Goal: Task Accomplishment & Management: Complete application form

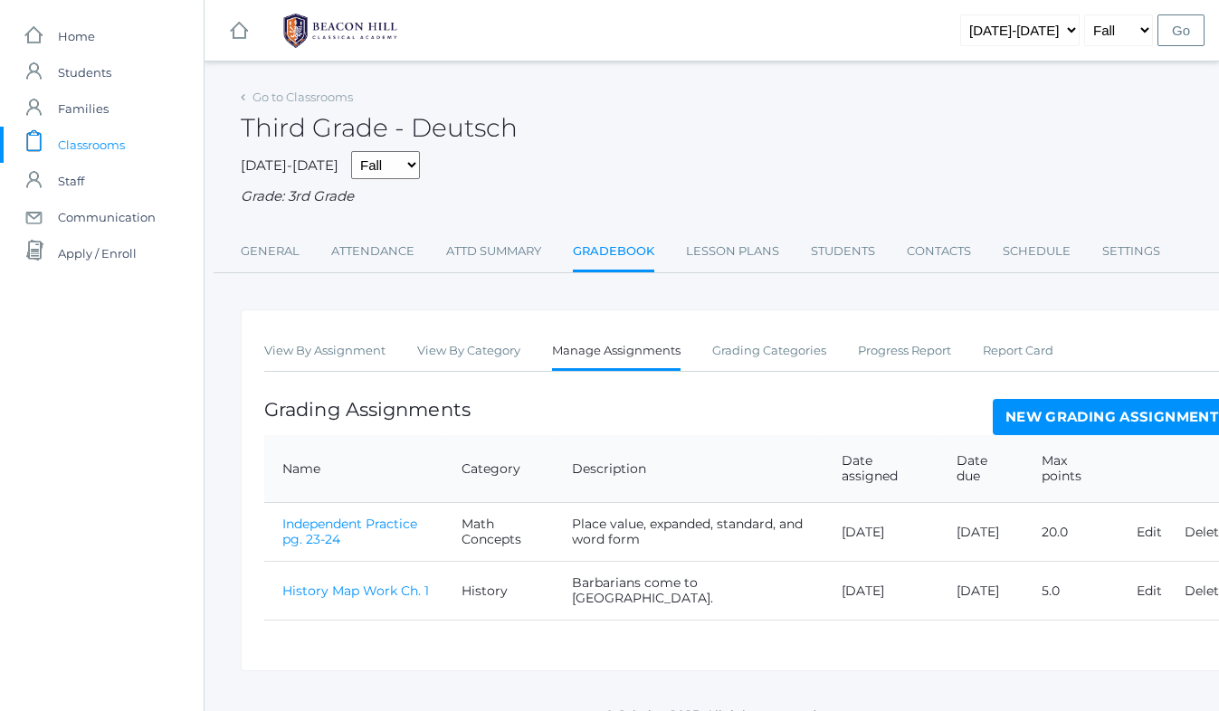
click at [1036, 414] on link "New Grading Assignment" at bounding box center [1112, 417] width 238 height 36
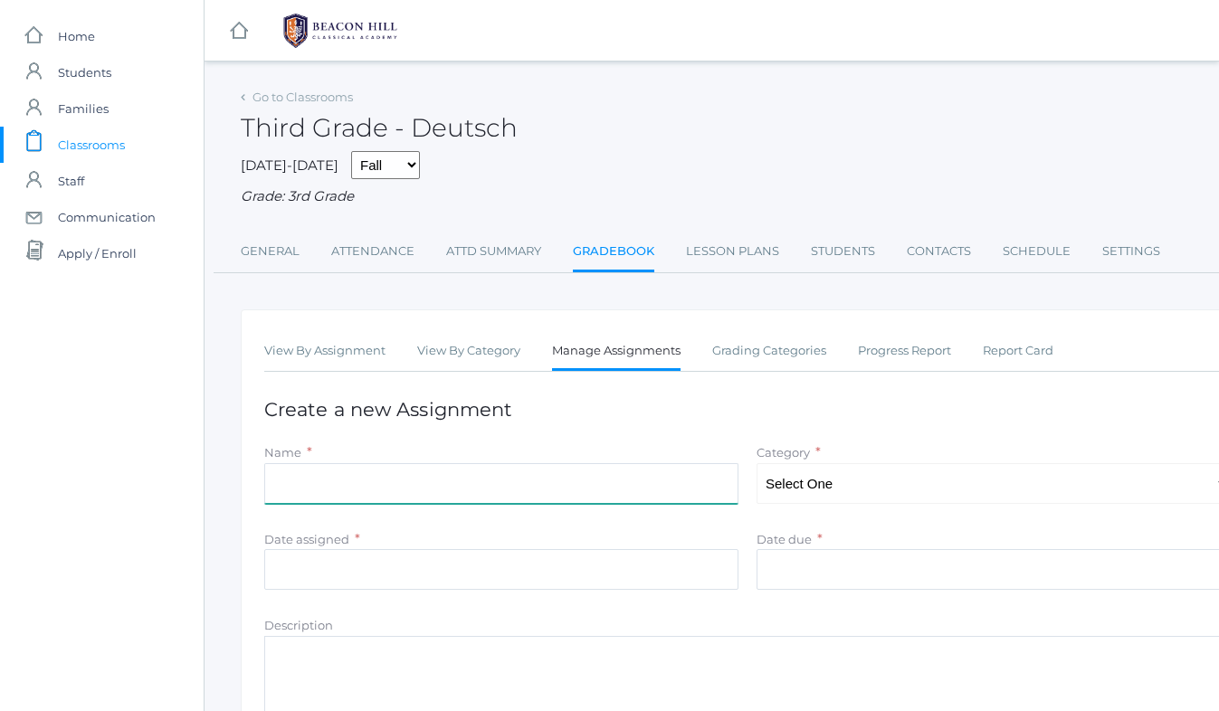
click at [656, 476] on input "Name" at bounding box center [501, 483] width 474 height 41
click at [889, 483] on select "Select One Math Concepts Math Multiplication Facts History Latin Literature Gra…" at bounding box center [994, 483] width 474 height 41
click at [413, 485] on input "Grammar Assignment - Diagraming" at bounding box center [501, 483] width 474 height 41
click at [532, 486] on input "Grammar Assignment - pg. 30 Diagraming" at bounding box center [501, 483] width 474 height 41
type input "Grammar Assignment - pg. 30 Diagraming sentences"
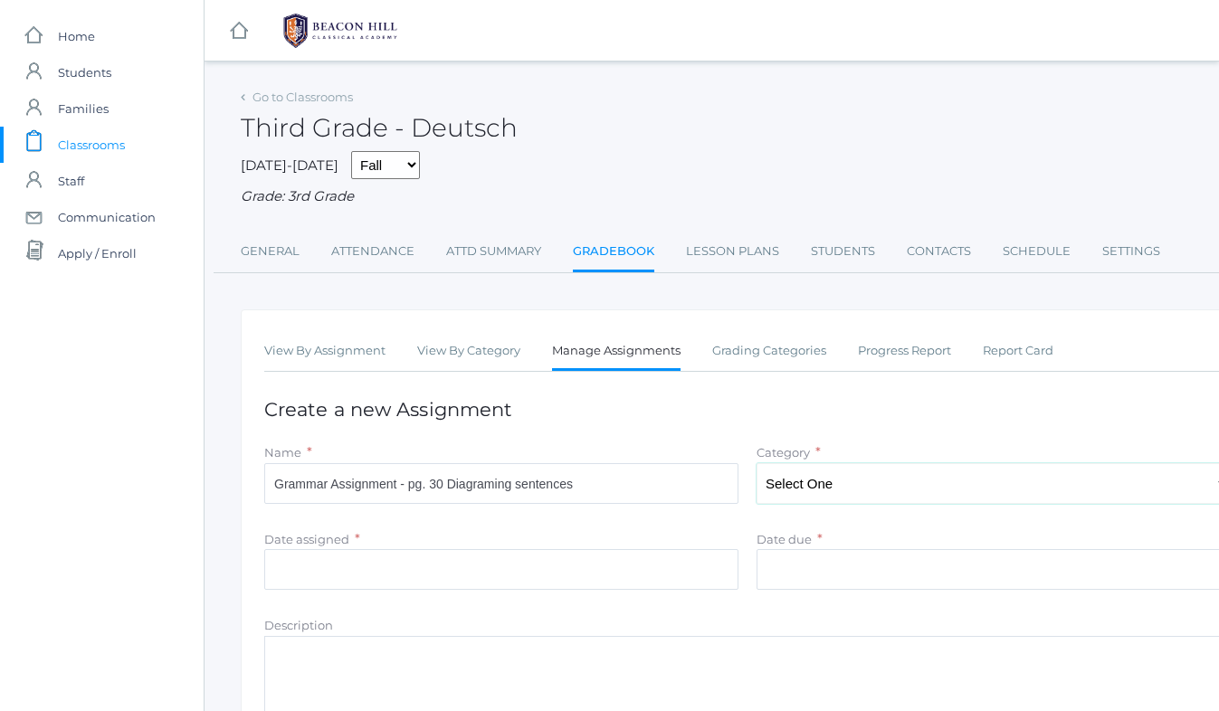
click at [828, 482] on select "Select One Math Concepts Math Multiplication Facts History Latin Literature Gra…" at bounding box center [994, 483] width 474 height 41
select select "1137"
click at [346, 562] on input "Date assigned" at bounding box center [501, 569] width 474 height 41
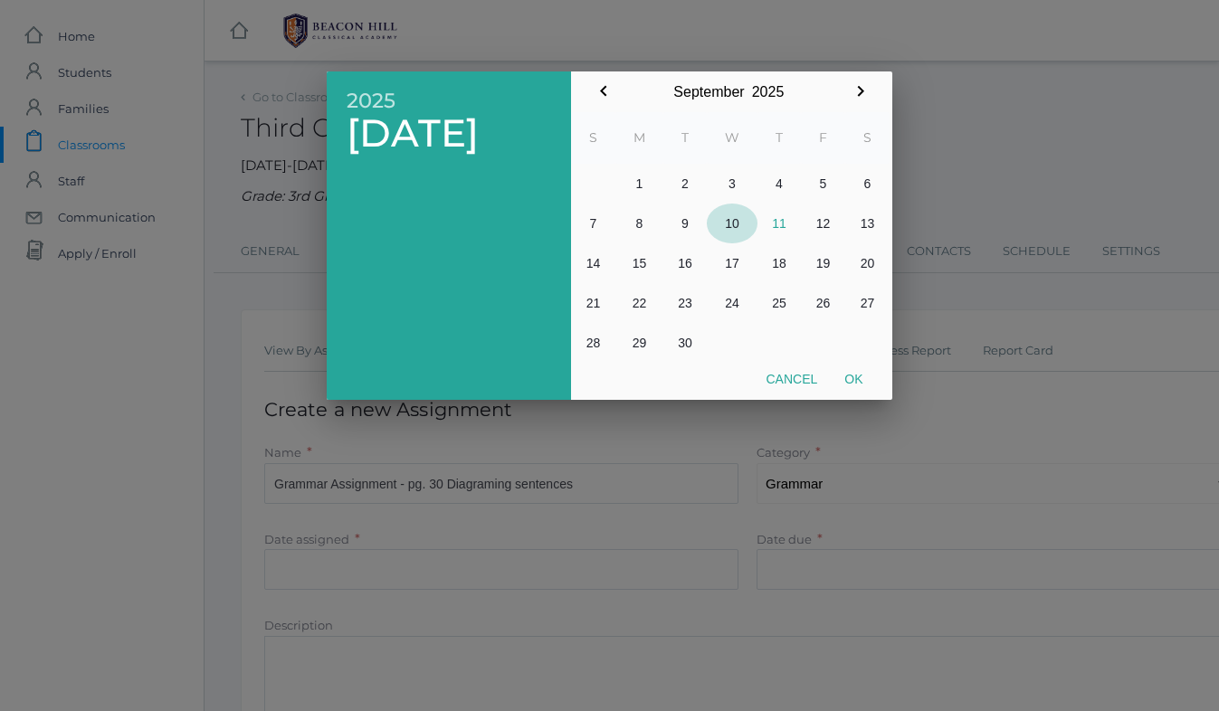
click at [731, 219] on button "10" at bounding box center [732, 224] width 51 height 40
click at [854, 377] on button "Ok" at bounding box center [853, 379] width 45 height 33
type input "2025-09-10"
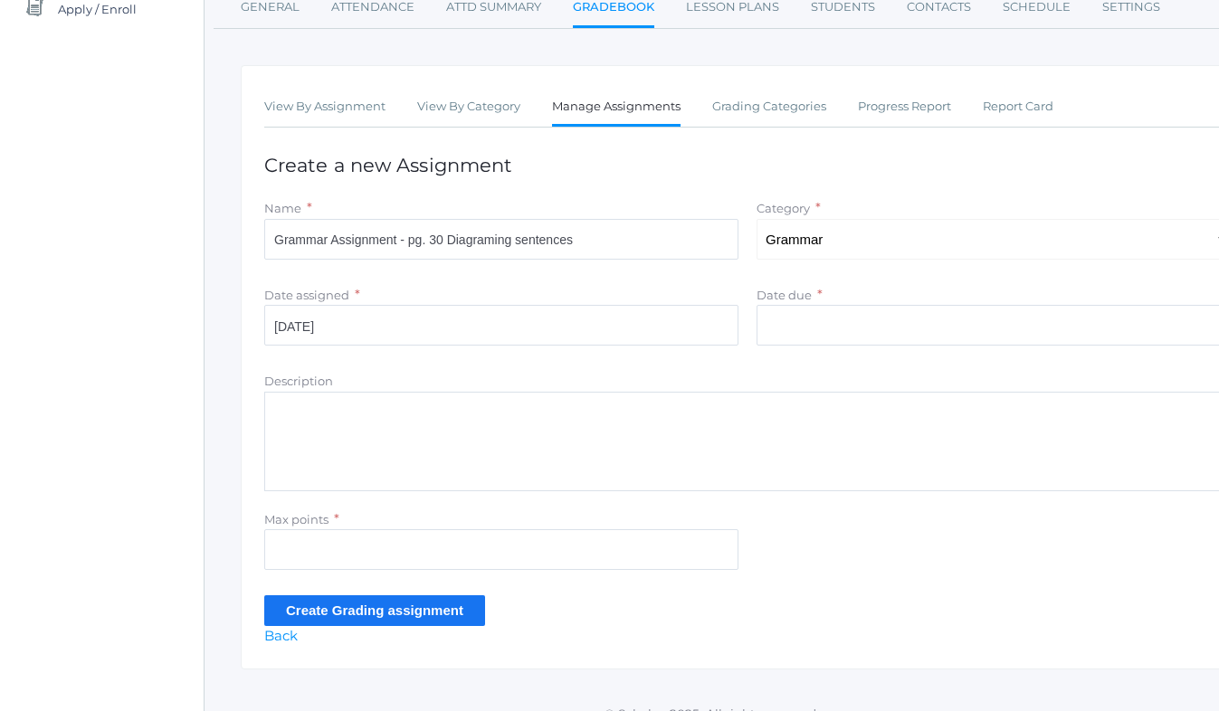
scroll to position [247, 0]
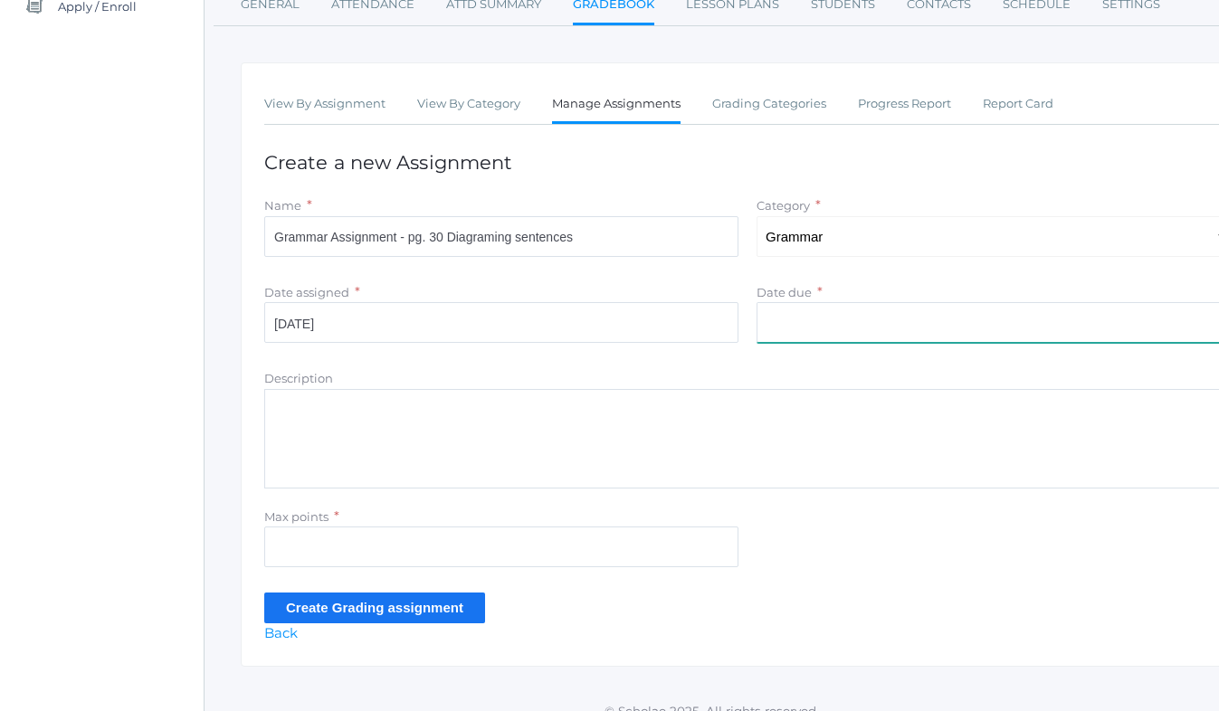
click at [812, 324] on input "Date due" at bounding box center [994, 322] width 474 height 41
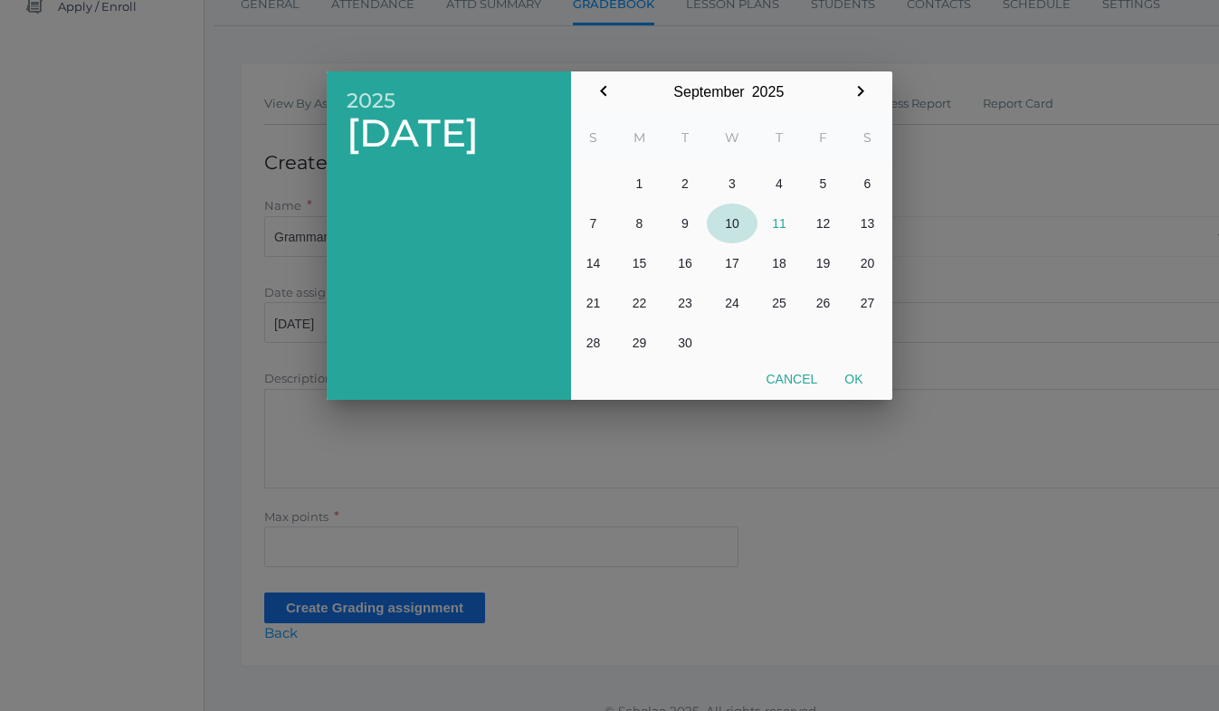
click at [731, 220] on button "10" at bounding box center [732, 224] width 51 height 40
click at [846, 374] on button "Ok" at bounding box center [853, 379] width 45 height 33
type input "2025-09-10"
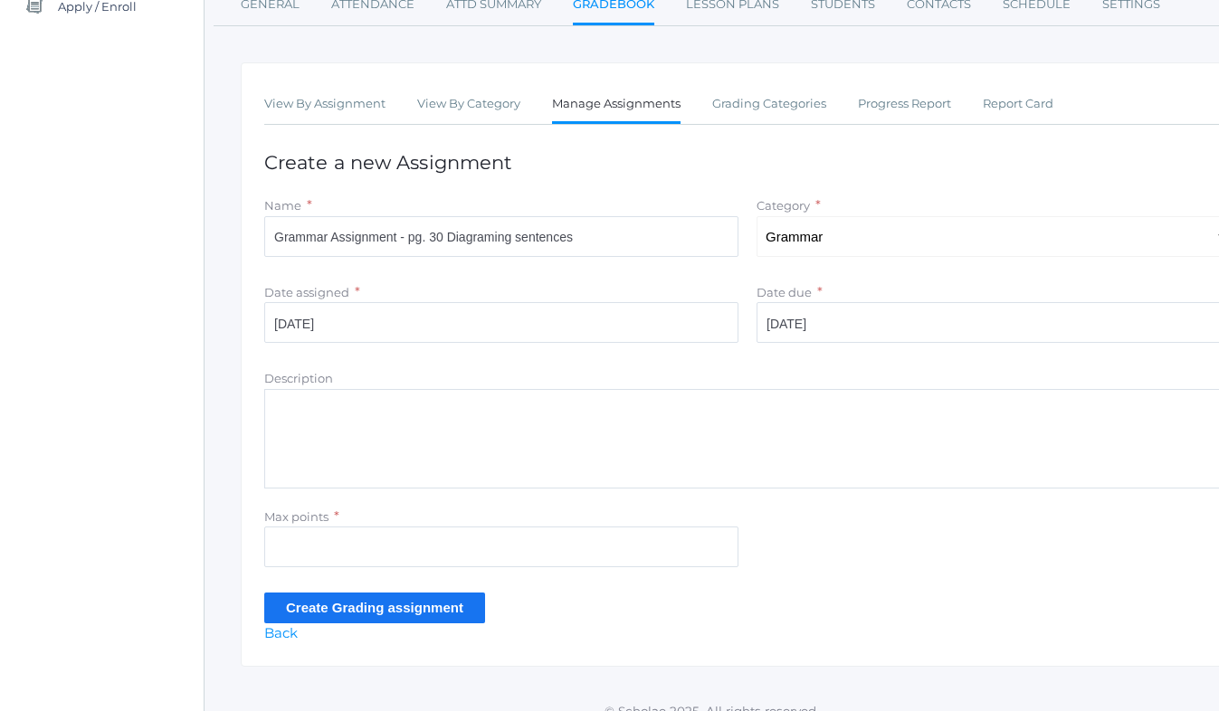
click at [317, 430] on textarea "Description" at bounding box center [747, 439] width 967 height 100
type textarea "Students diagram simple subjects and simple predicates."
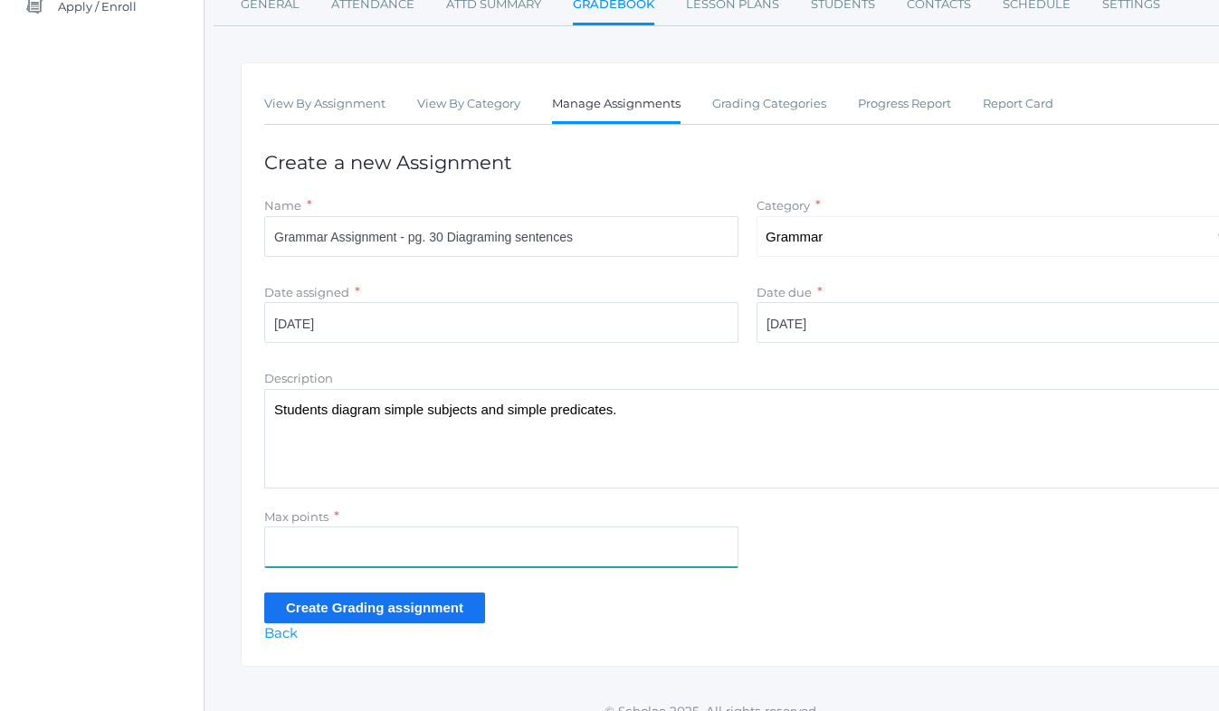
click at [311, 556] on input "Max points" at bounding box center [501, 547] width 474 height 41
type input "16"
click at [305, 613] on input "Create Grading assignment" at bounding box center [374, 608] width 221 height 30
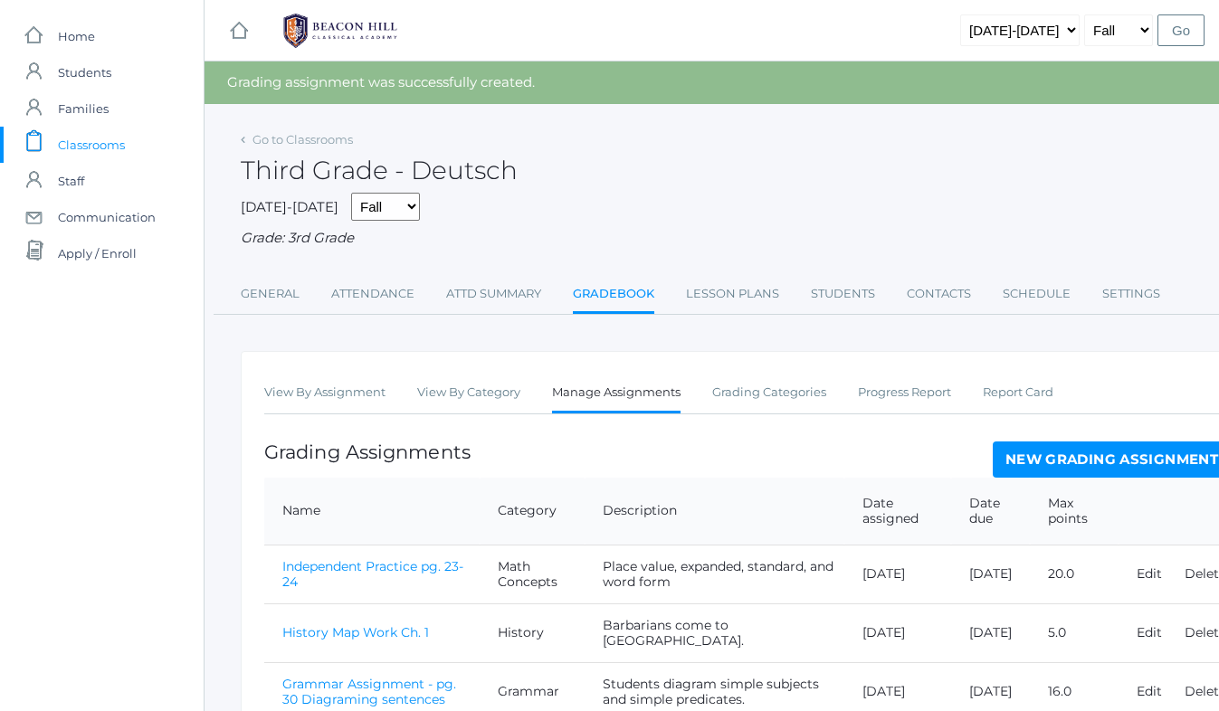
scroll to position [100, 0]
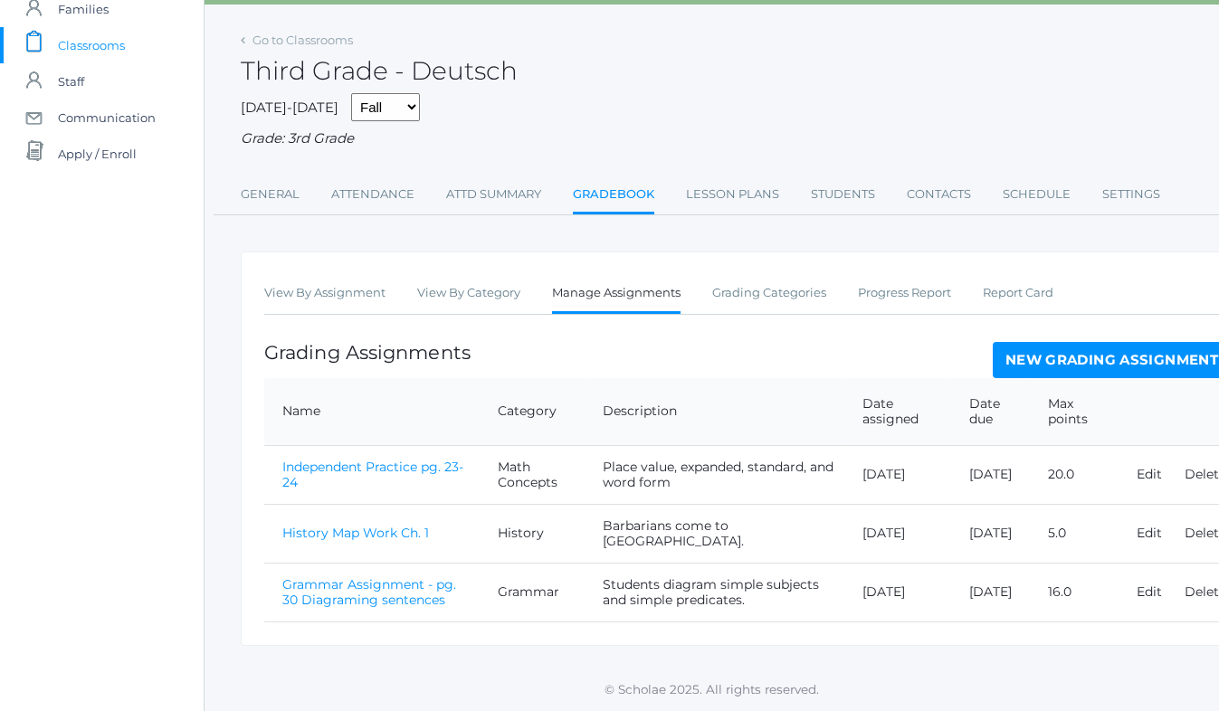
click at [397, 586] on link "Grammar Assignment - pg. 30 Diagraming sentences" at bounding box center [369, 593] width 174 height 32
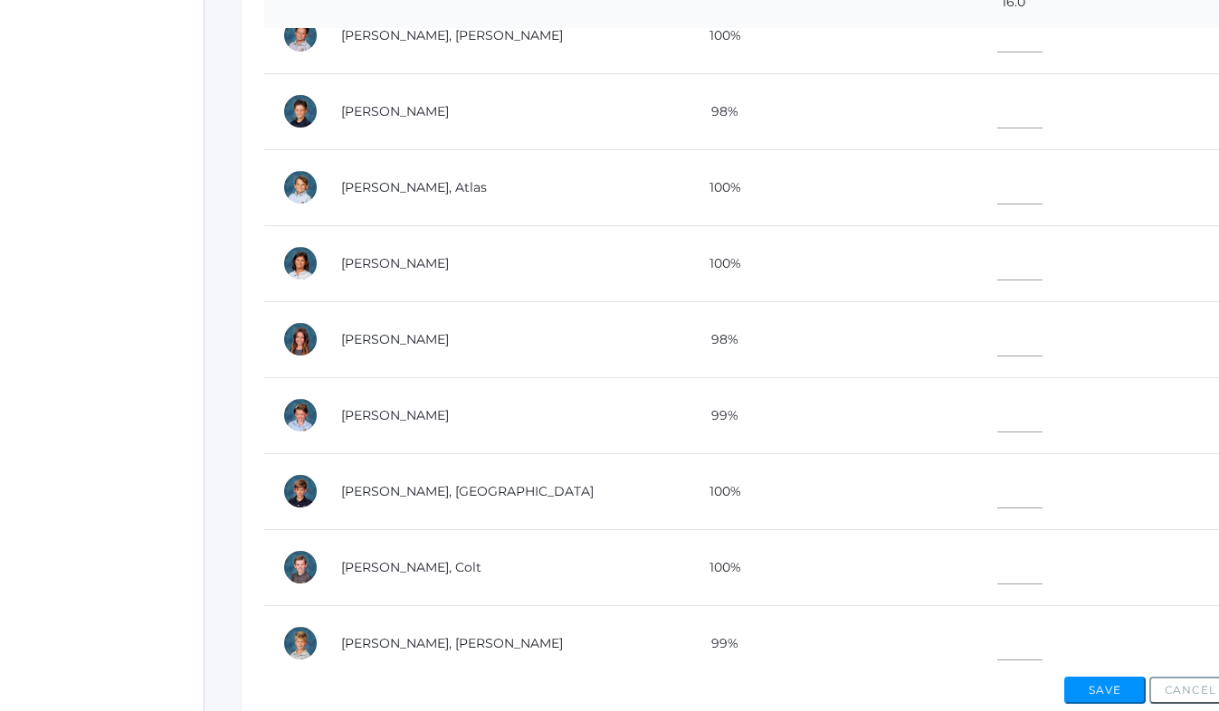
scroll to position [272, 0]
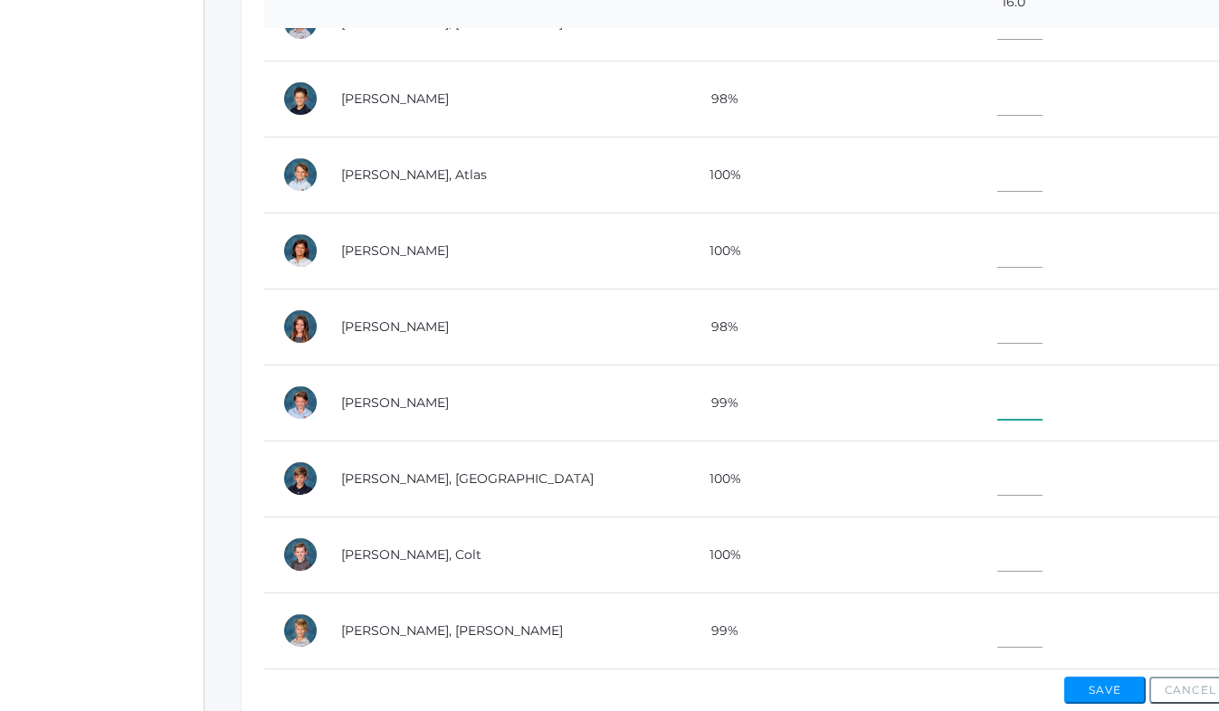
click at [998, 399] on input"] "text" at bounding box center [1020, 399] width 45 height 41
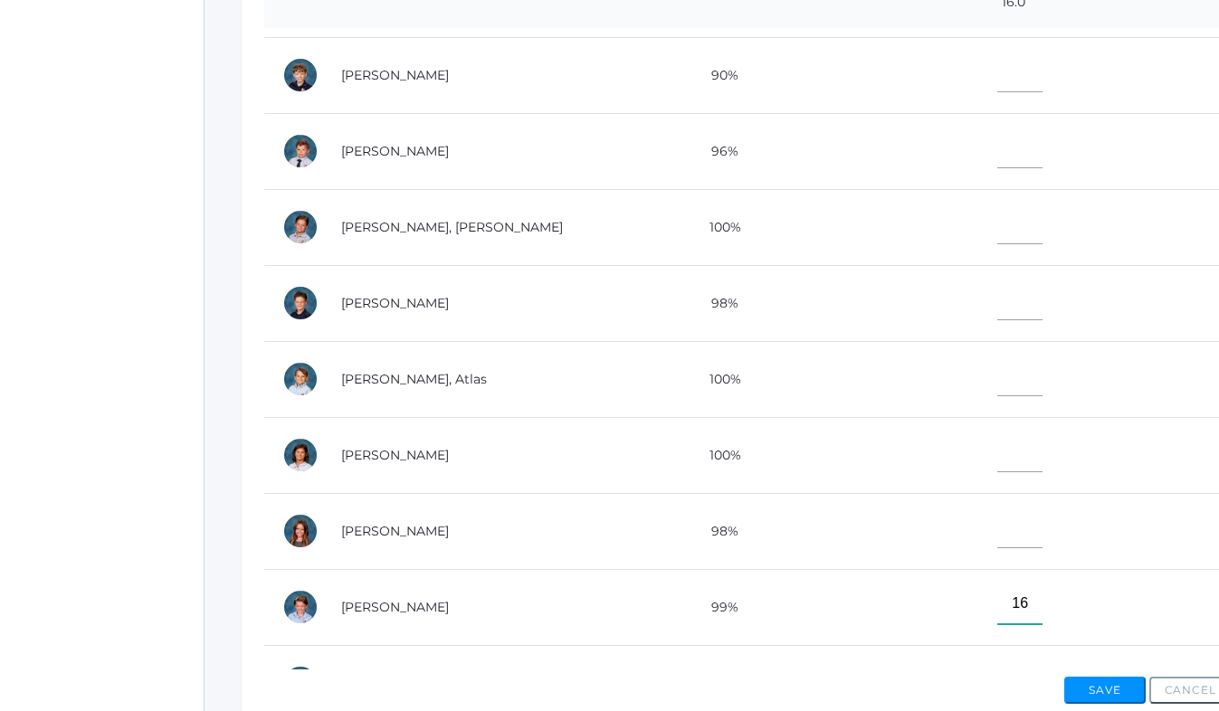
scroll to position [45, 0]
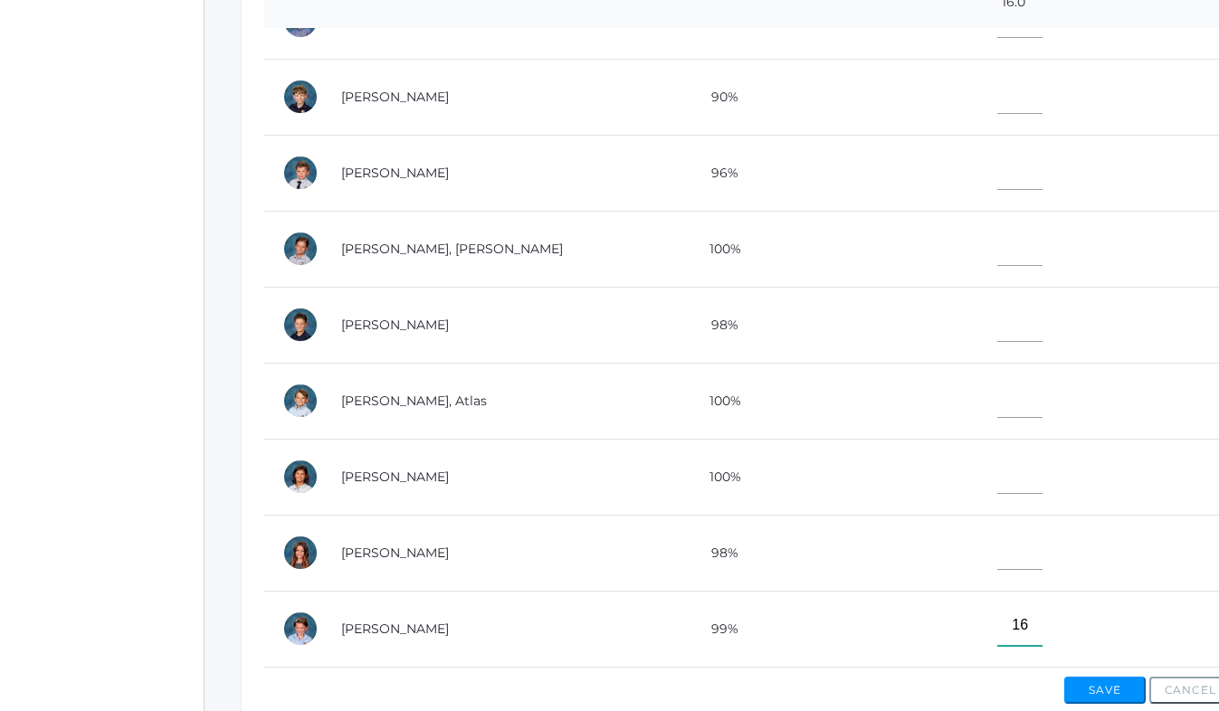
type input"] "16"
click at [998, 174] on input"] "text" at bounding box center [1020, 169] width 45 height 41
type input"] "16"
click at [998, 469] on input"] "text" at bounding box center [1020, 474] width 45 height 41
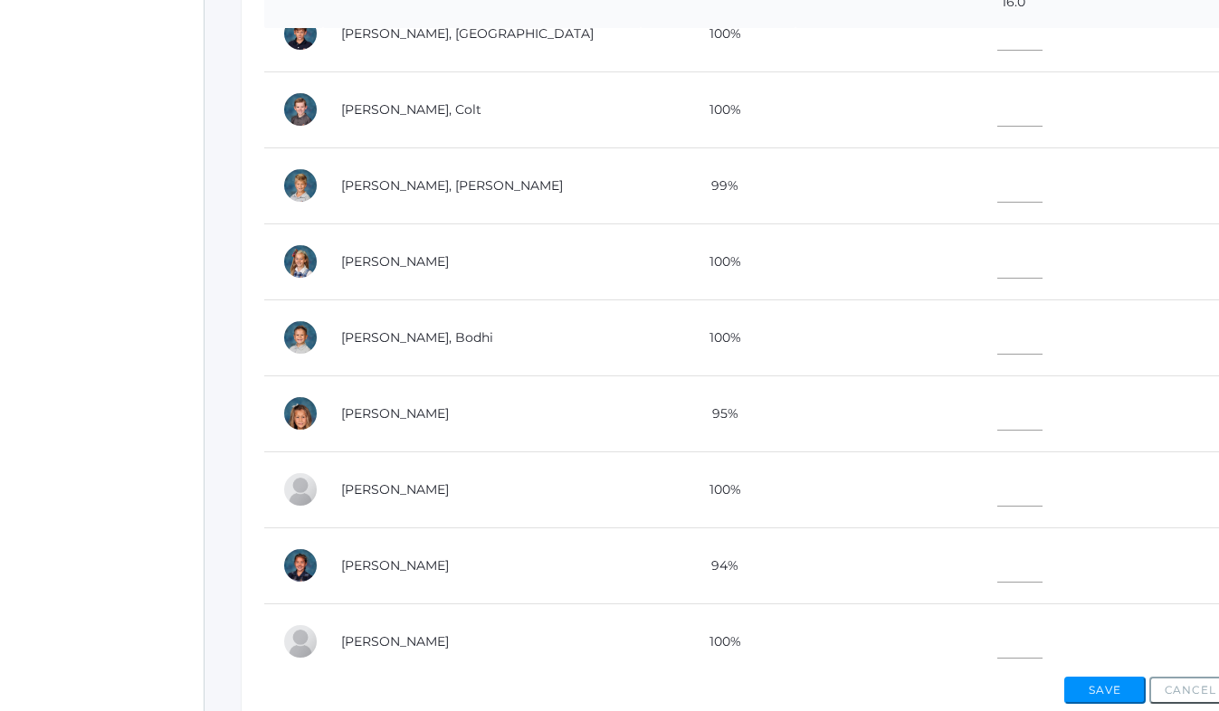
scroll to position [740, 0]
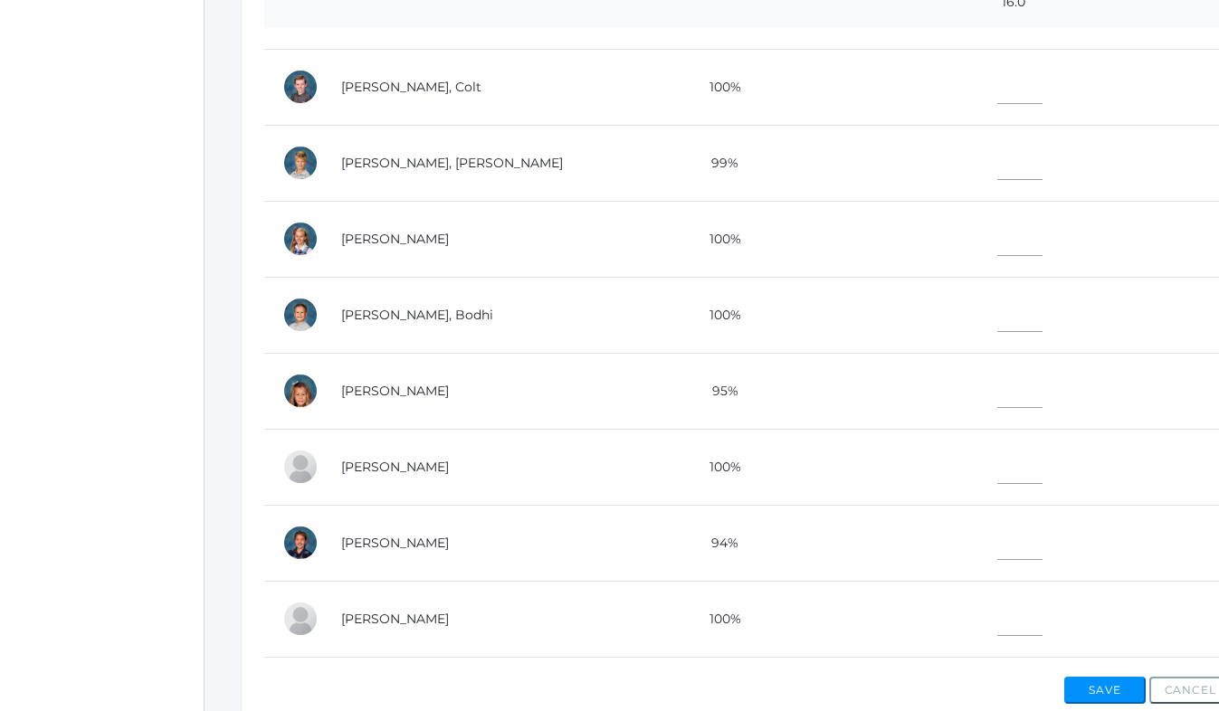
type input"] "16"
click at [998, 396] on input"] "text" at bounding box center [1020, 388] width 45 height 41
type input"] "14"
click at [998, 241] on input"] "text" at bounding box center [1020, 235] width 45 height 41
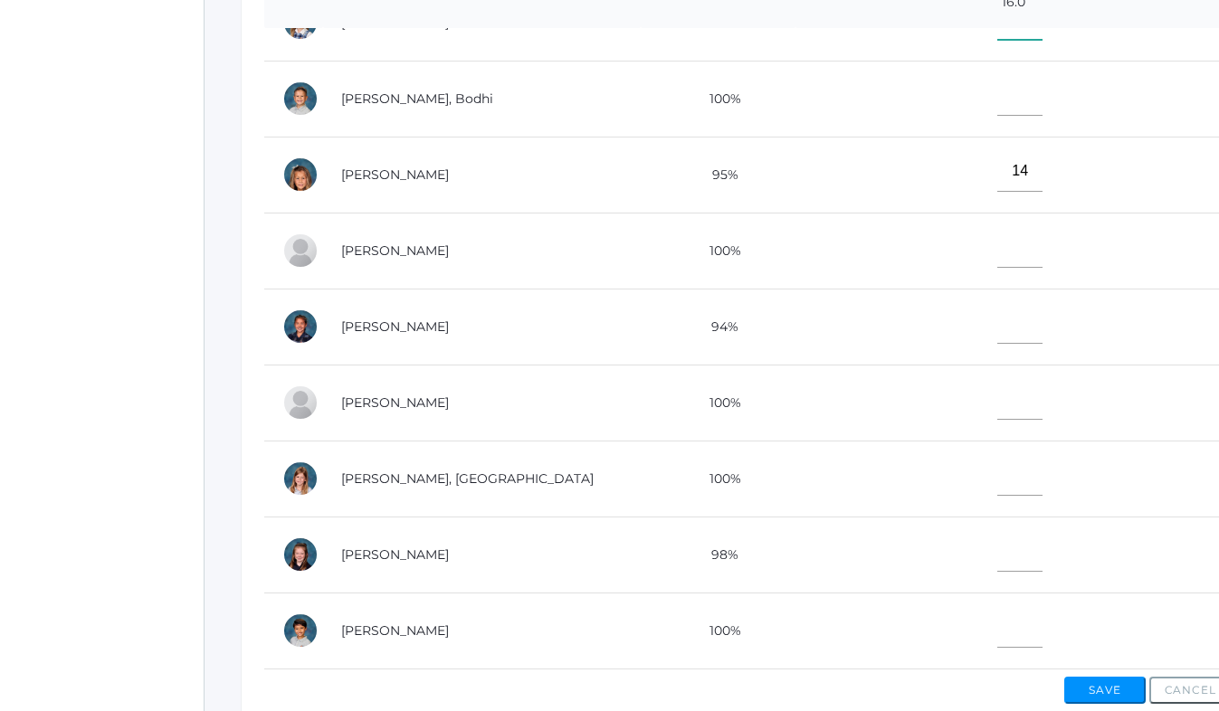
type input"] "16"
click at [998, 559] on input"] "text" at bounding box center [1020, 551] width 45 height 41
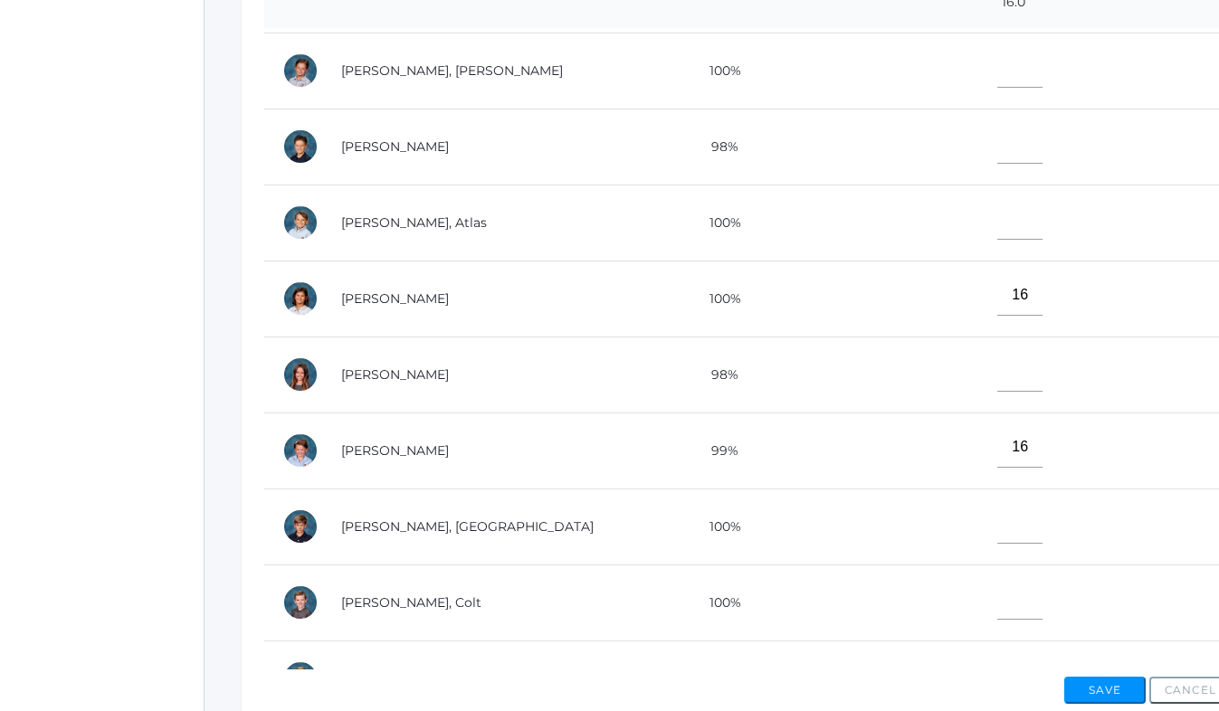
scroll to position [196, 0]
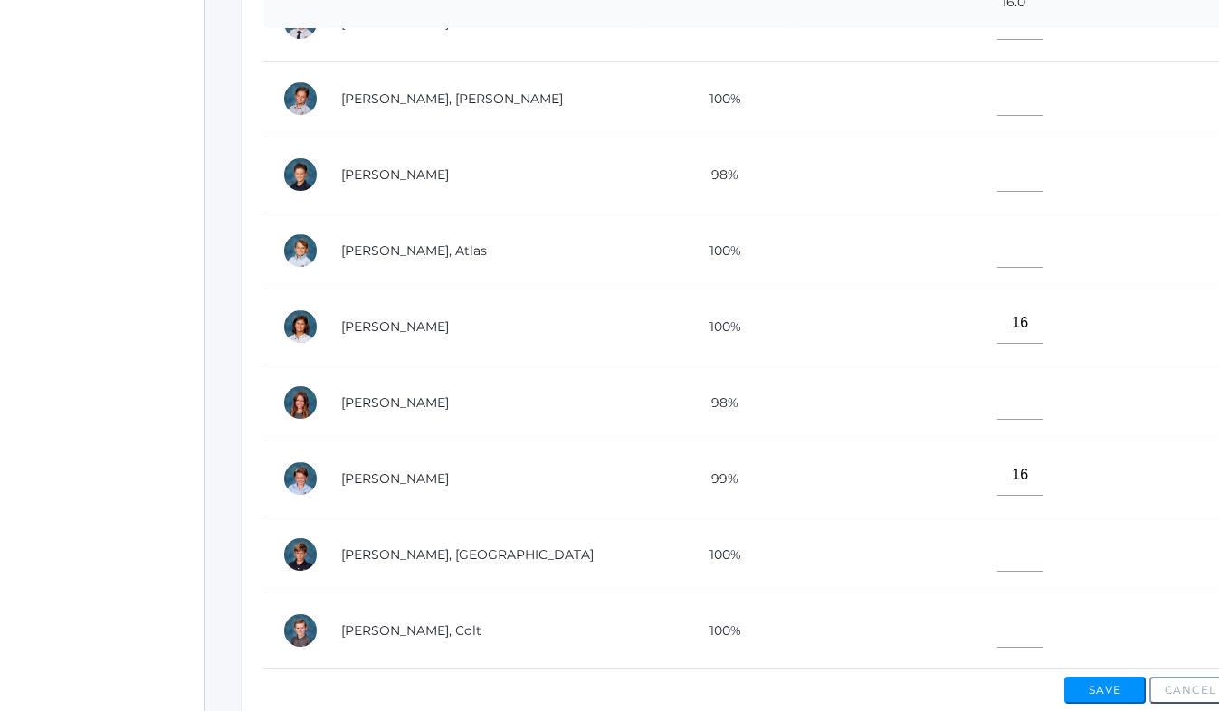
type input"] "16"
click at [998, 248] on input"] "text" at bounding box center [1020, 247] width 45 height 41
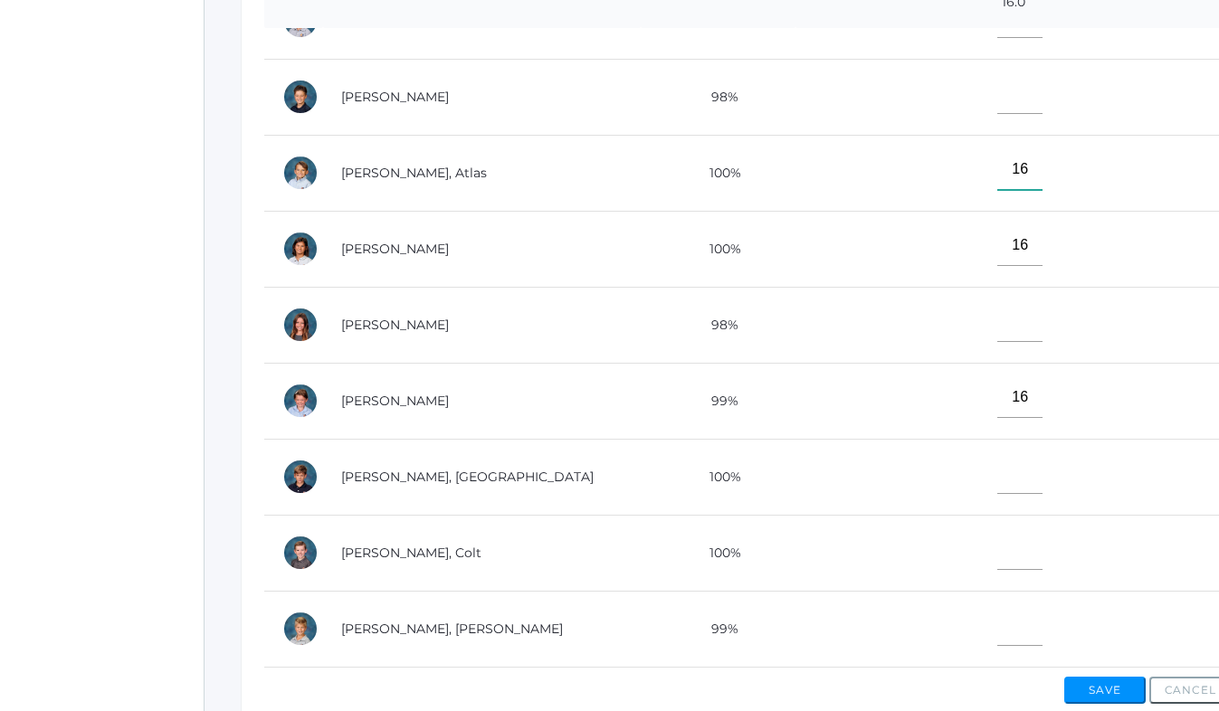
scroll to position [299, 0]
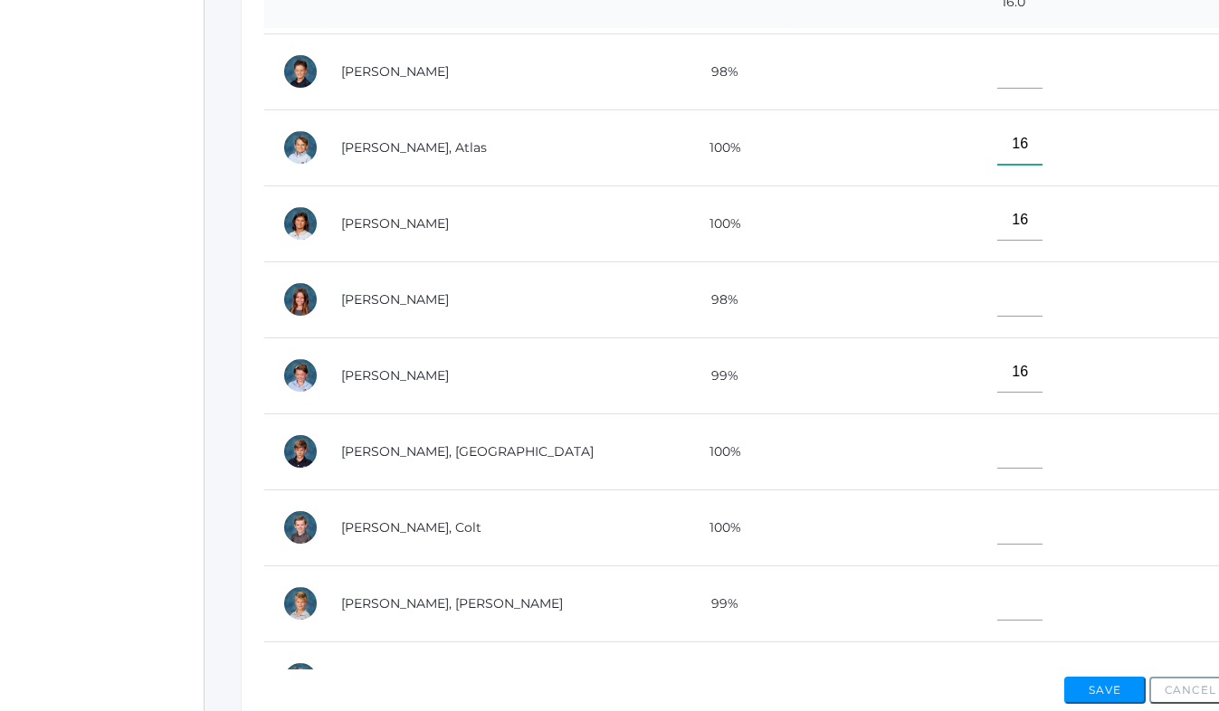
type input"] "16"
click at [998, 447] on input"] "text" at bounding box center [1020, 448] width 45 height 41
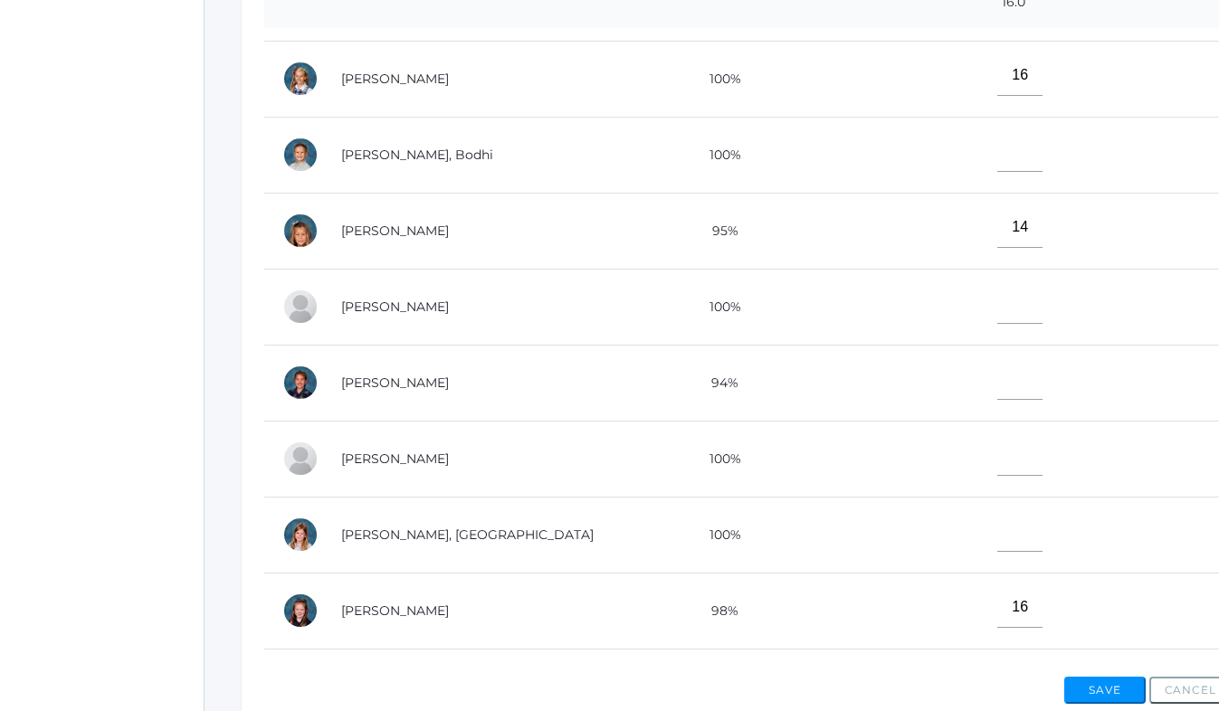
scroll to position [927, 0]
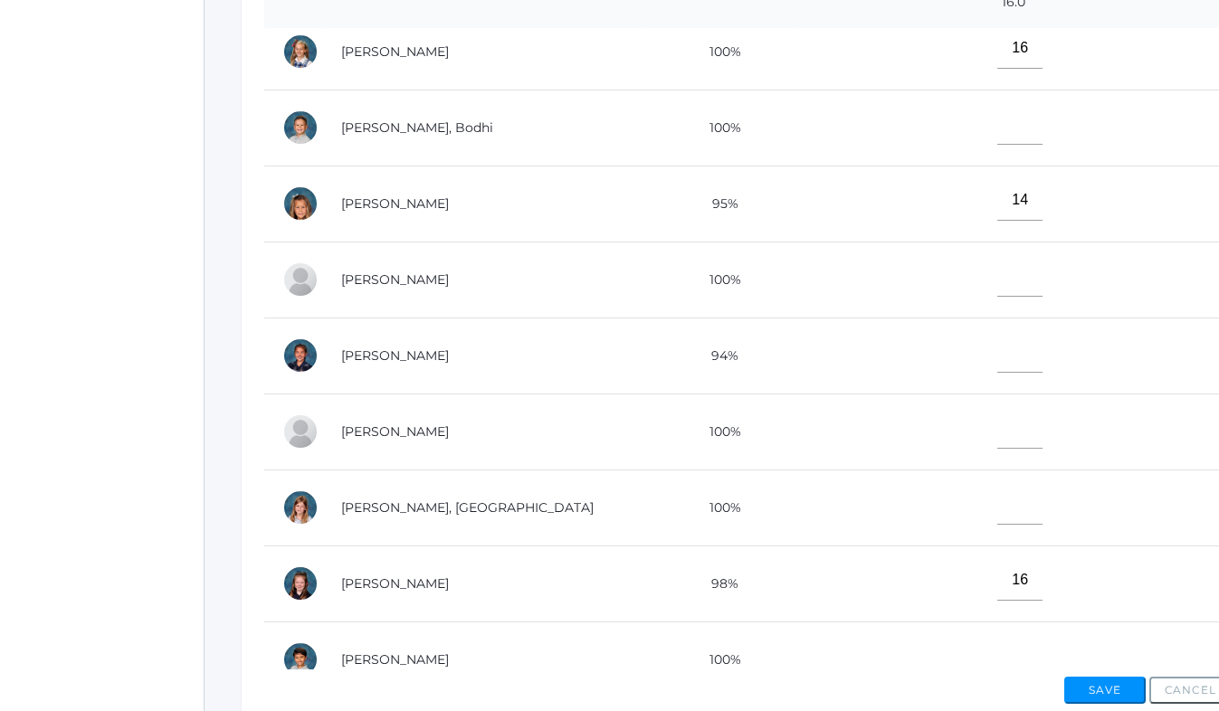
type input"] "16"
click at [998, 427] on input"] "text" at bounding box center [1020, 428] width 45 height 41
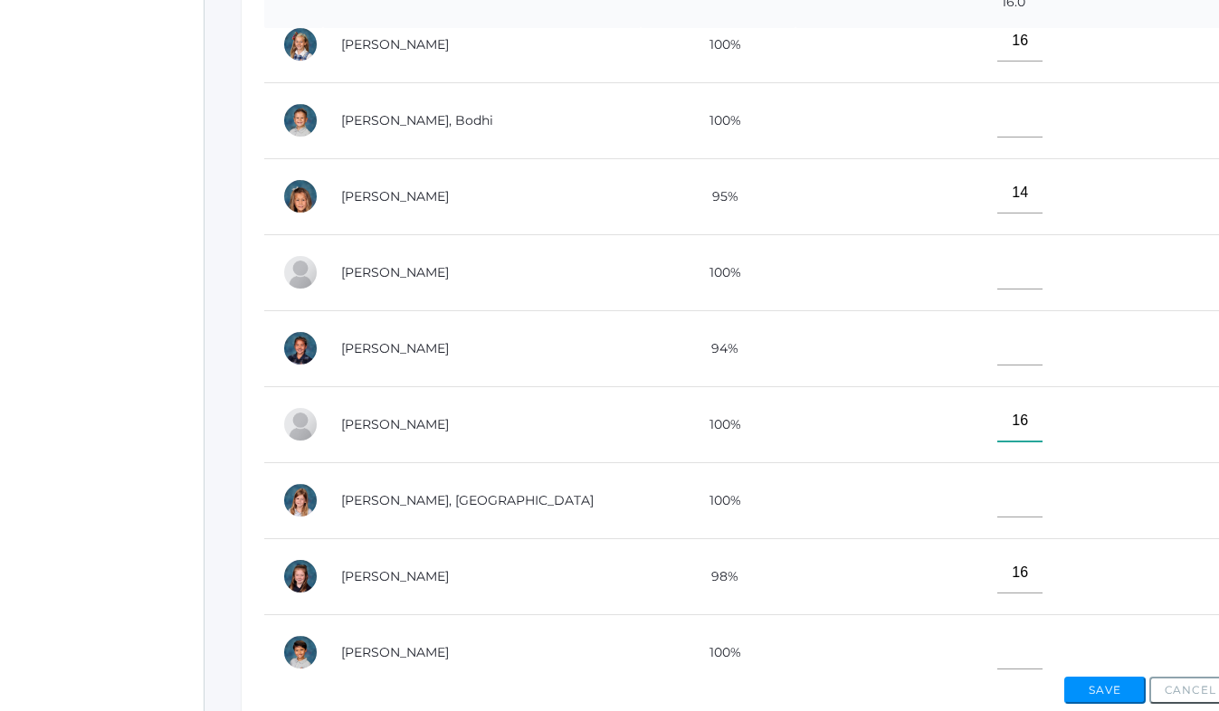
scroll to position [956, 0]
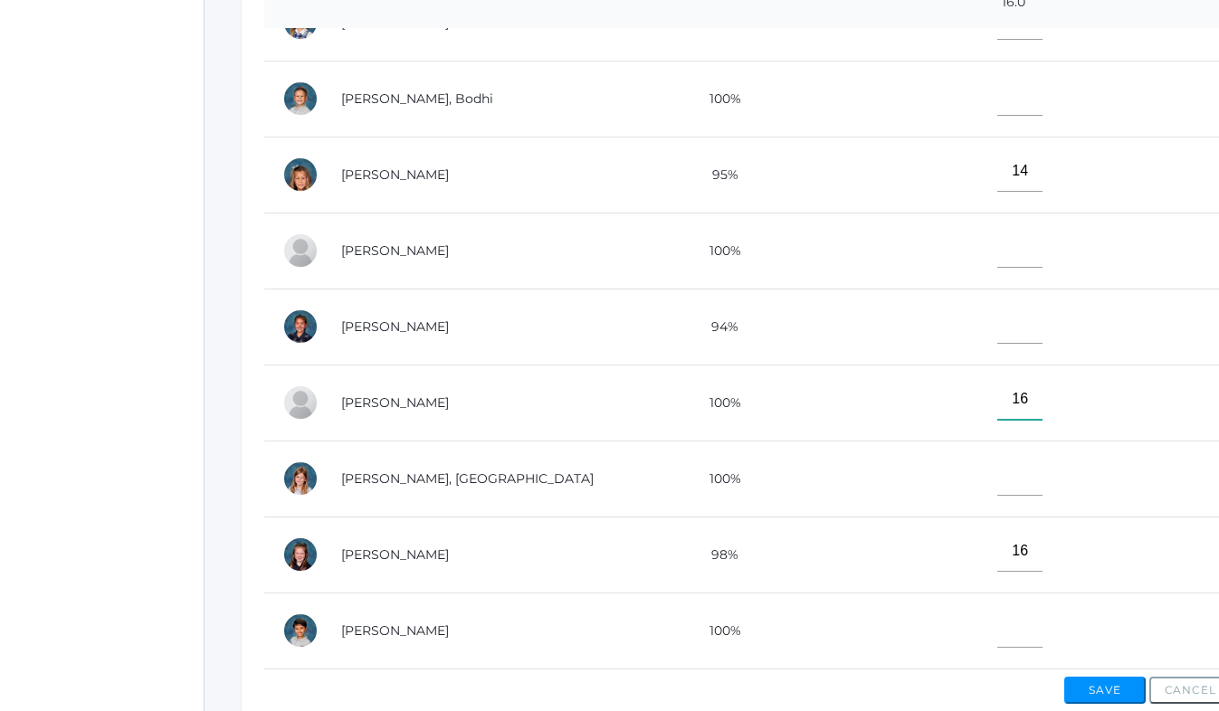
type input"] "16"
click at [998, 479] on input"] "text" at bounding box center [1020, 475] width 45 height 41
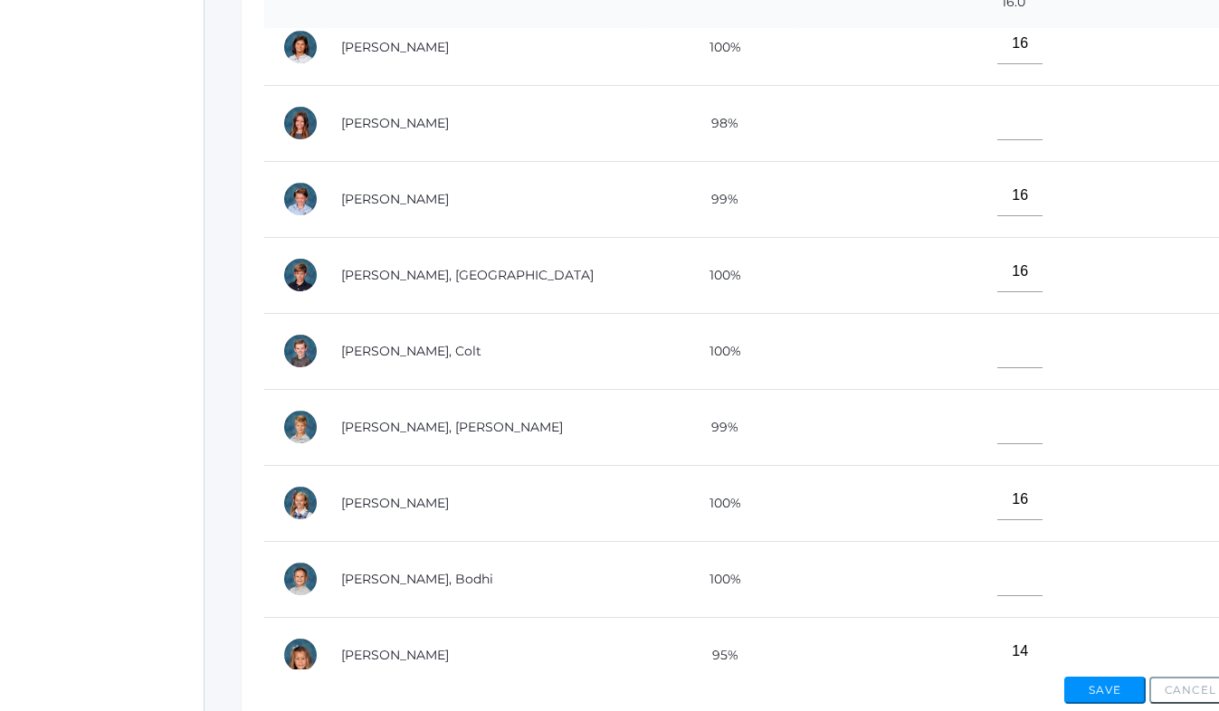
scroll to position [489, 0]
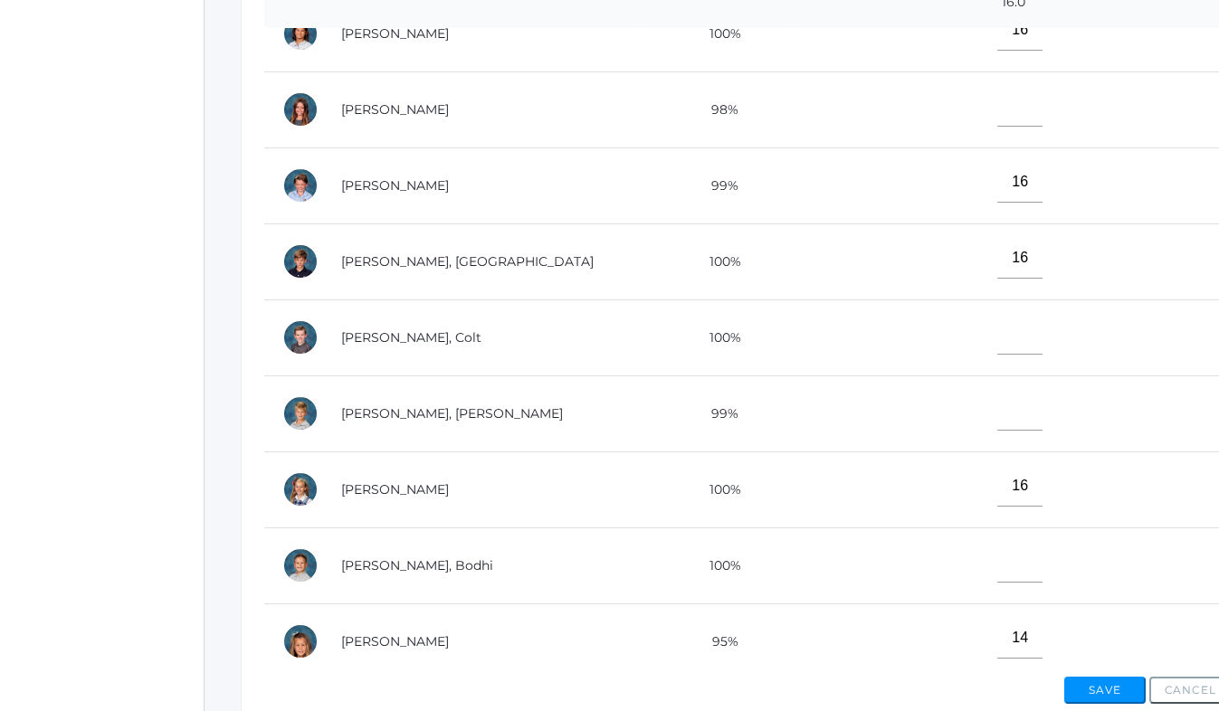
type input"] "16"
click at [998, 407] on input"] "text" at bounding box center [1020, 410] width 45 height 41
type input"] "16"
click at [998, 334] on input"] "text" at bounding box center [1020, 334] width 45 height 41
type input"] "16"
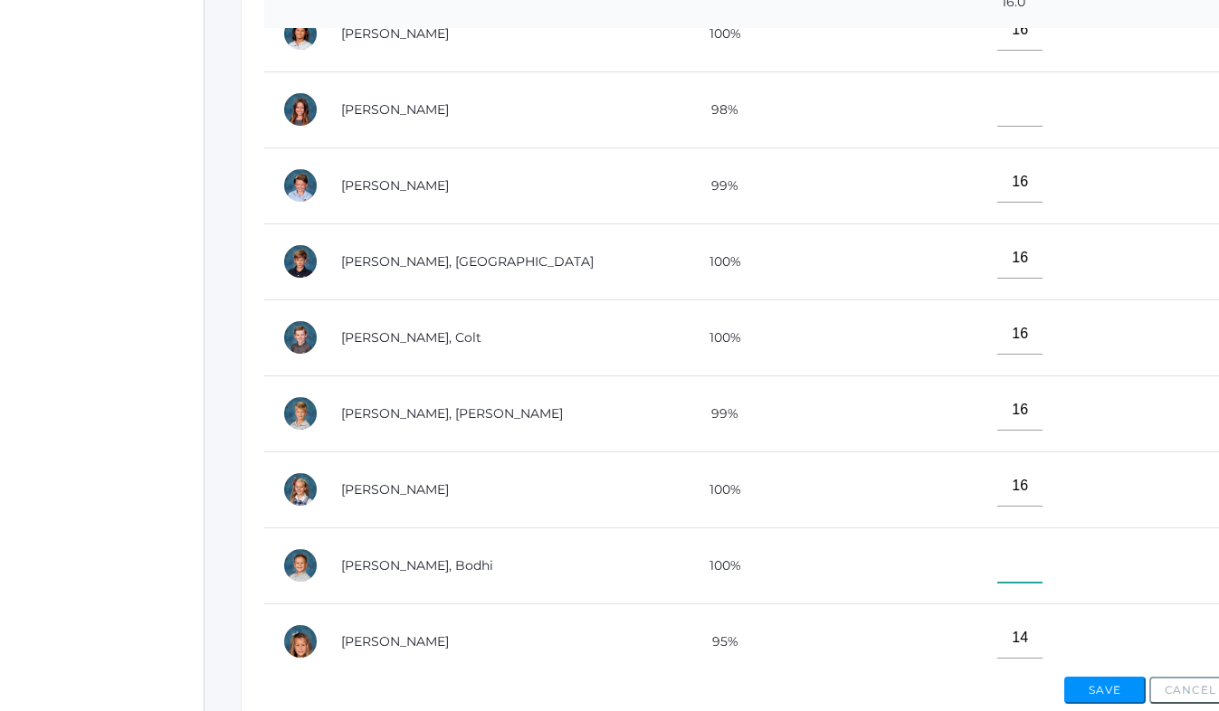
click at [998, 564] on input"] "text" at bounding box center [1020, 562] width 45 height 41
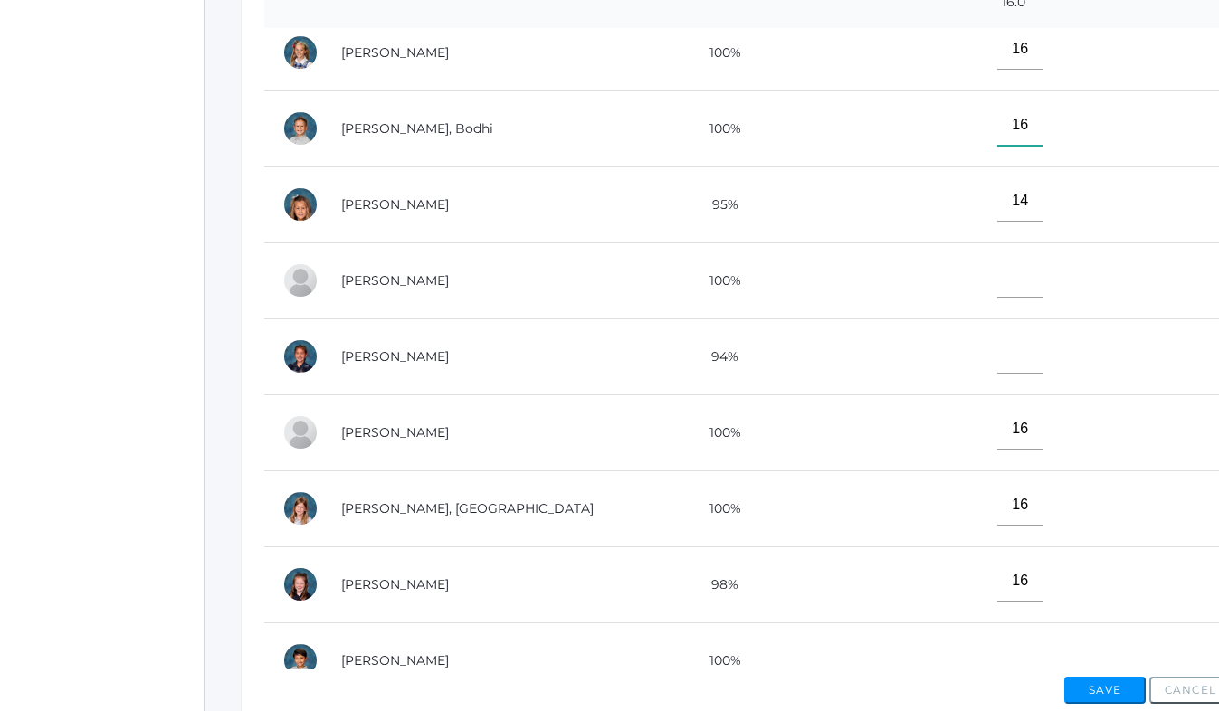
scroll to position [956, 0]
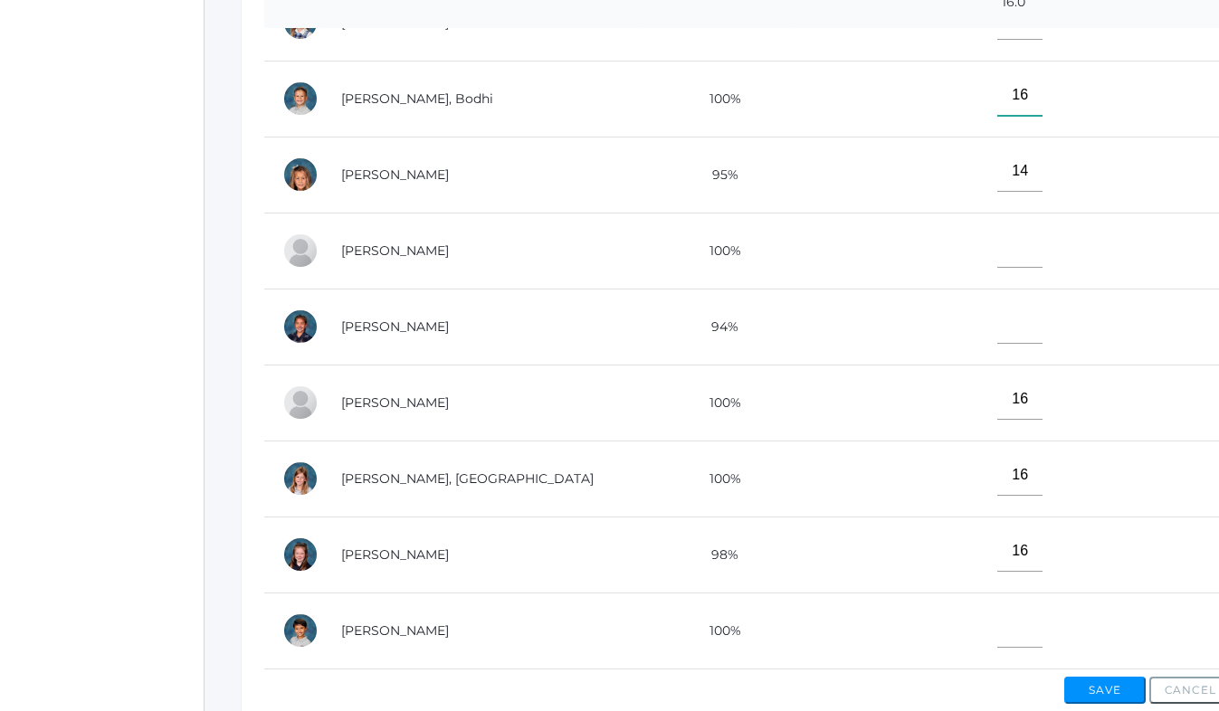
type input"] "16"
click at [998, 632] on input"] "text" at bounding box center [1020, 627] width 45 height 41
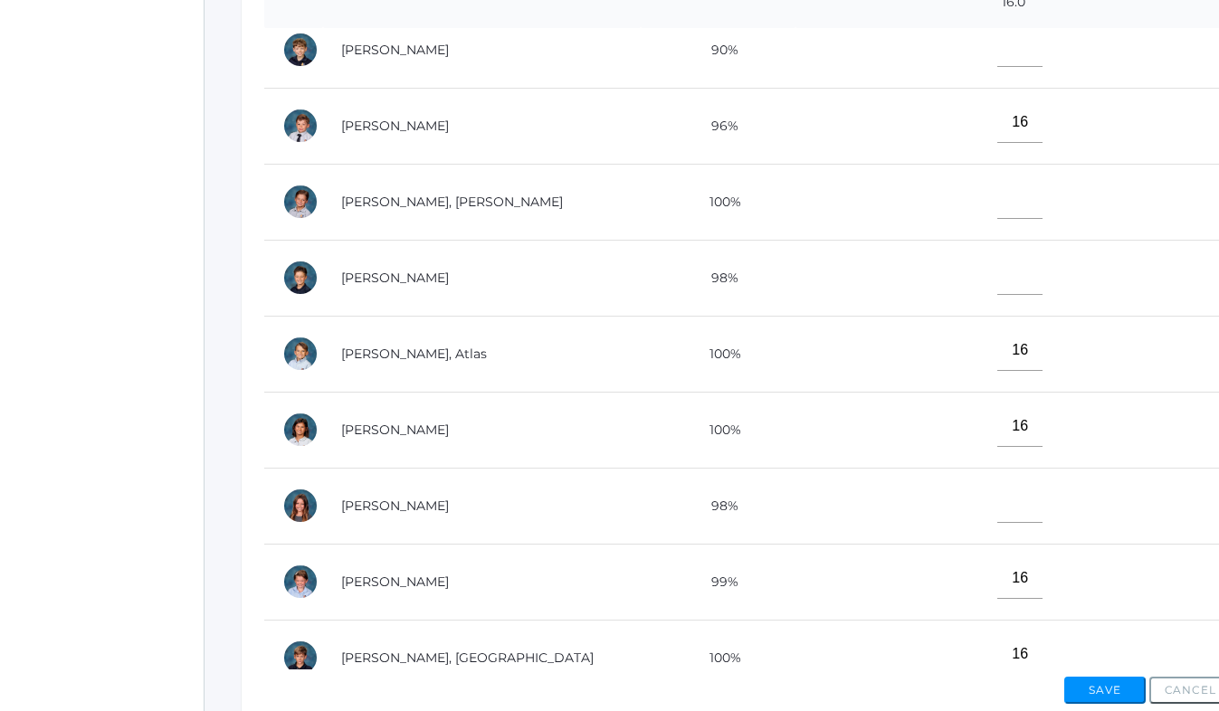
scroll to position [0, 0]
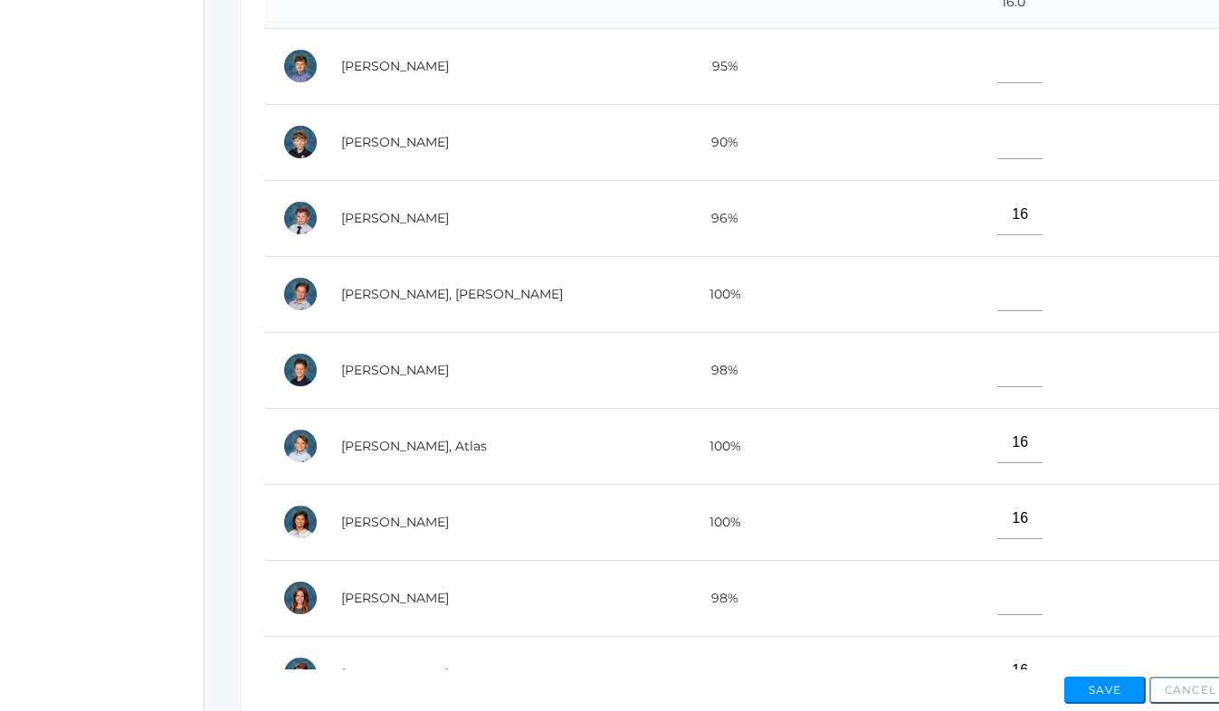
type input"] "14"
click at [998, 72] on input"] "text" at bounding box center [1020, 63] width 45 height 41
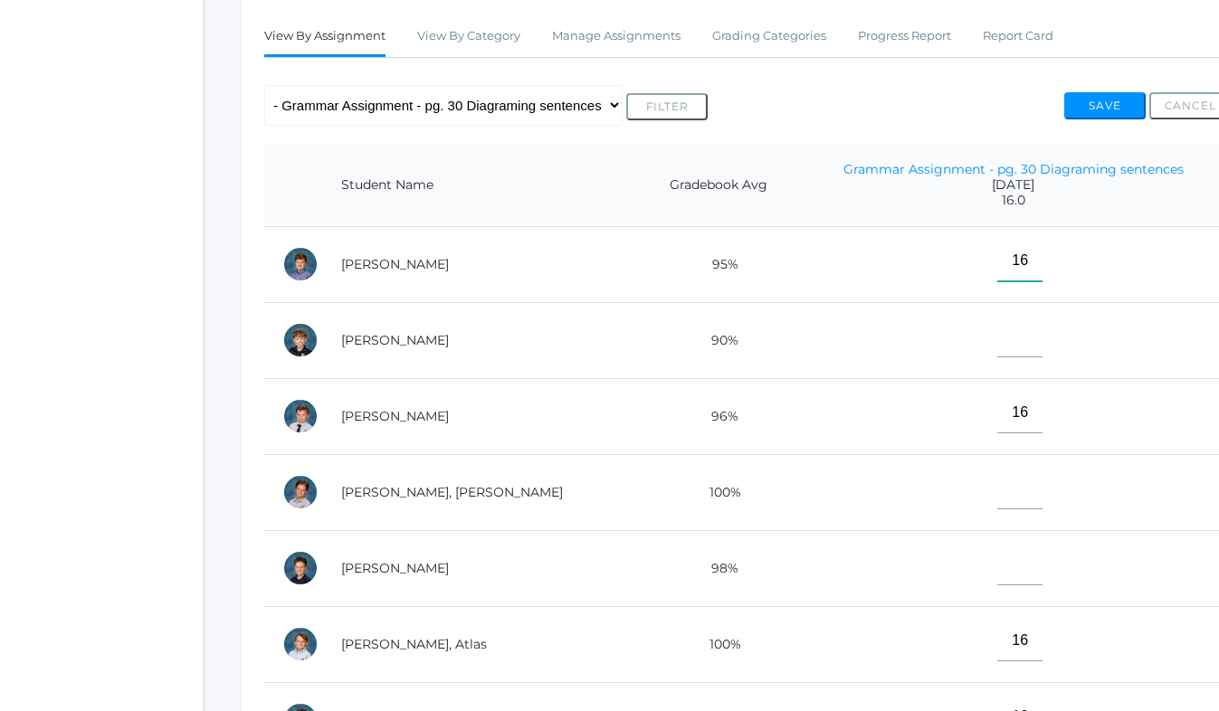
type input"] "16"
click at [1102, 109] on button "Save" at bounding box center [1105, 105] width 81 height 27
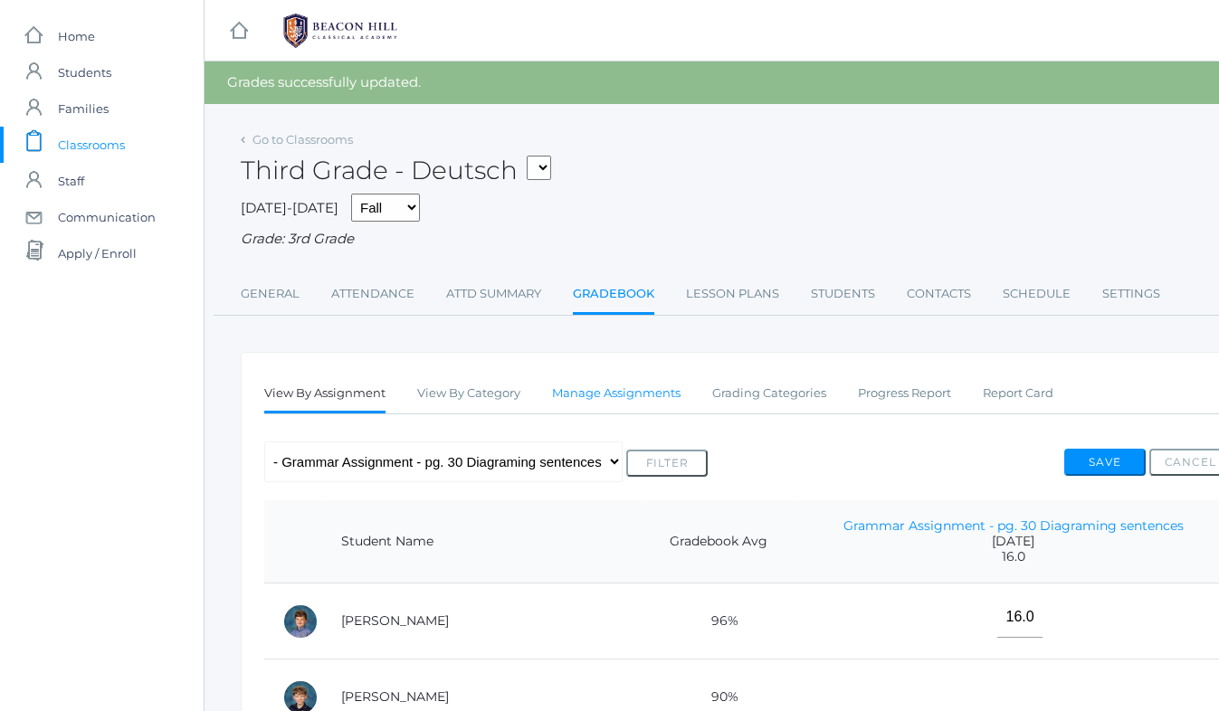
click at [615, 403] on link "Manage Assignments" at bounding box center [616, 394] width 129 height 36
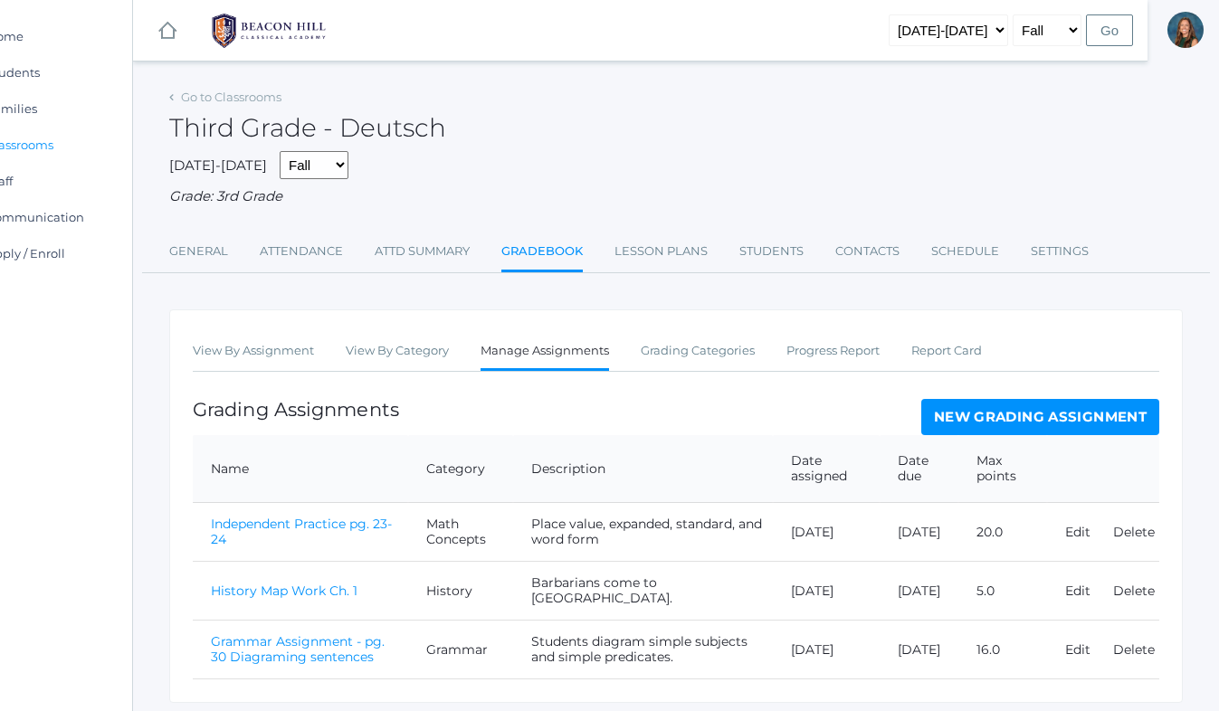
scroll to position [59, 72]
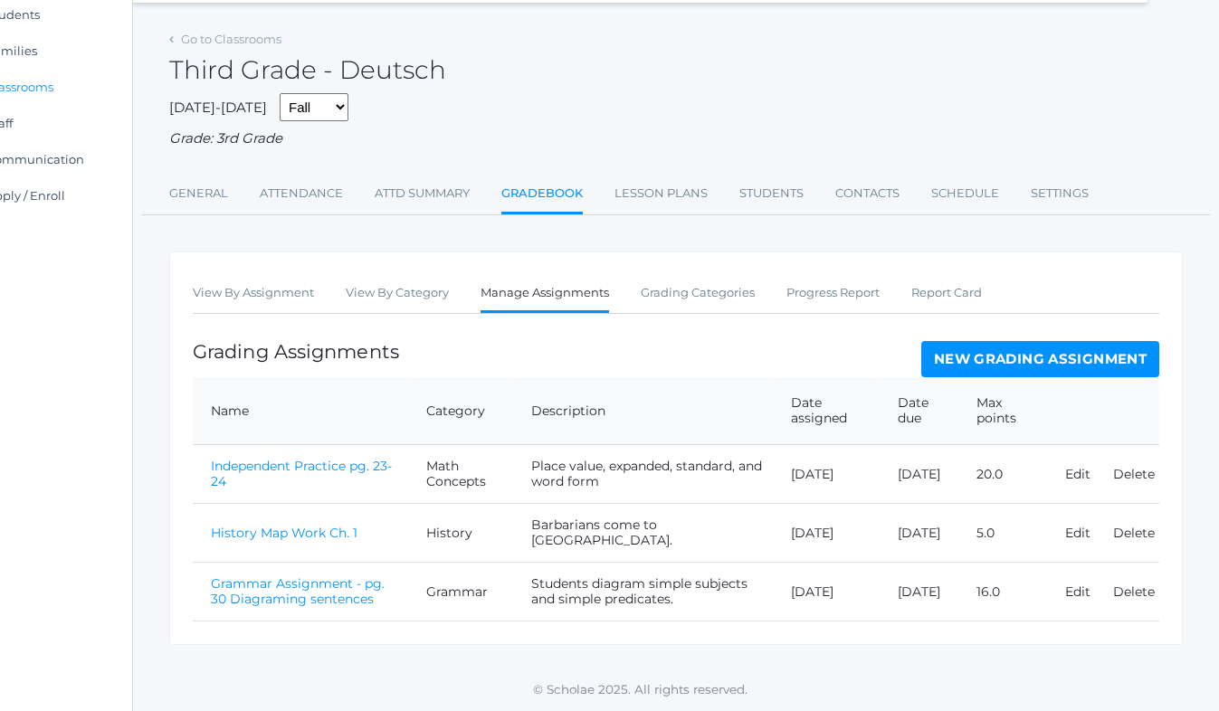
click at [979, 355] on link "New Grading Assignment" at bounding box center [1041, 359] width 238 height 36
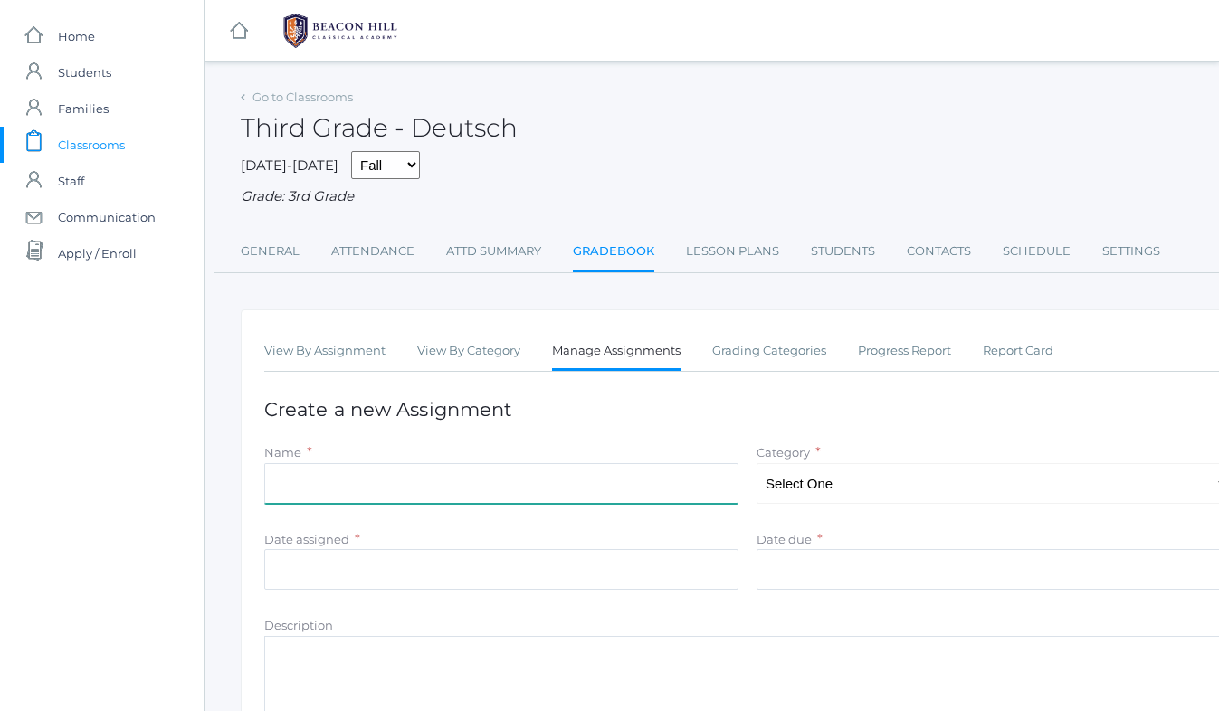
click at [323, 478] on input "Name" at bounding box center [501, 483] width 474 height 41
type input "Independent Practice pg. 39-40"
click at [863, 482] on select "Select One Math Concepts Math Multiplication Facts History Latin Literature Gra…" at bounding box center [994, 483] width 474 height 41
select select "1132"
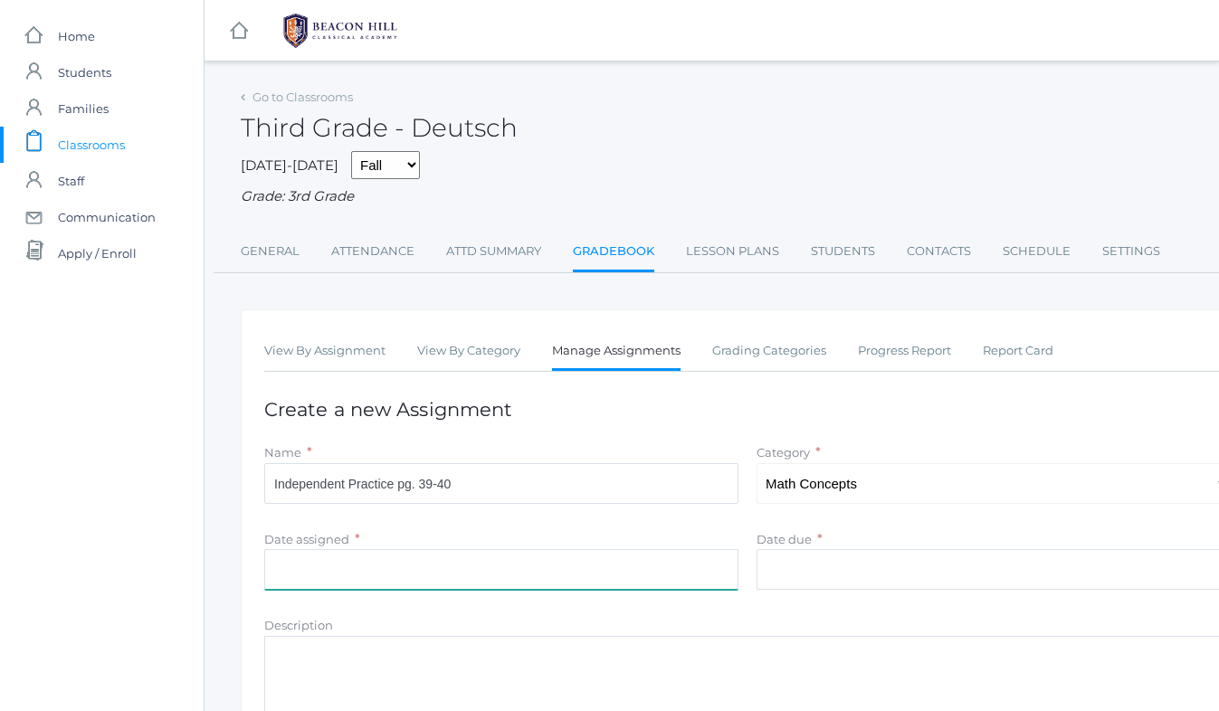
click at [403, 563] on input "Date assigned" at bounding box center [501, 569] width 474 height 41
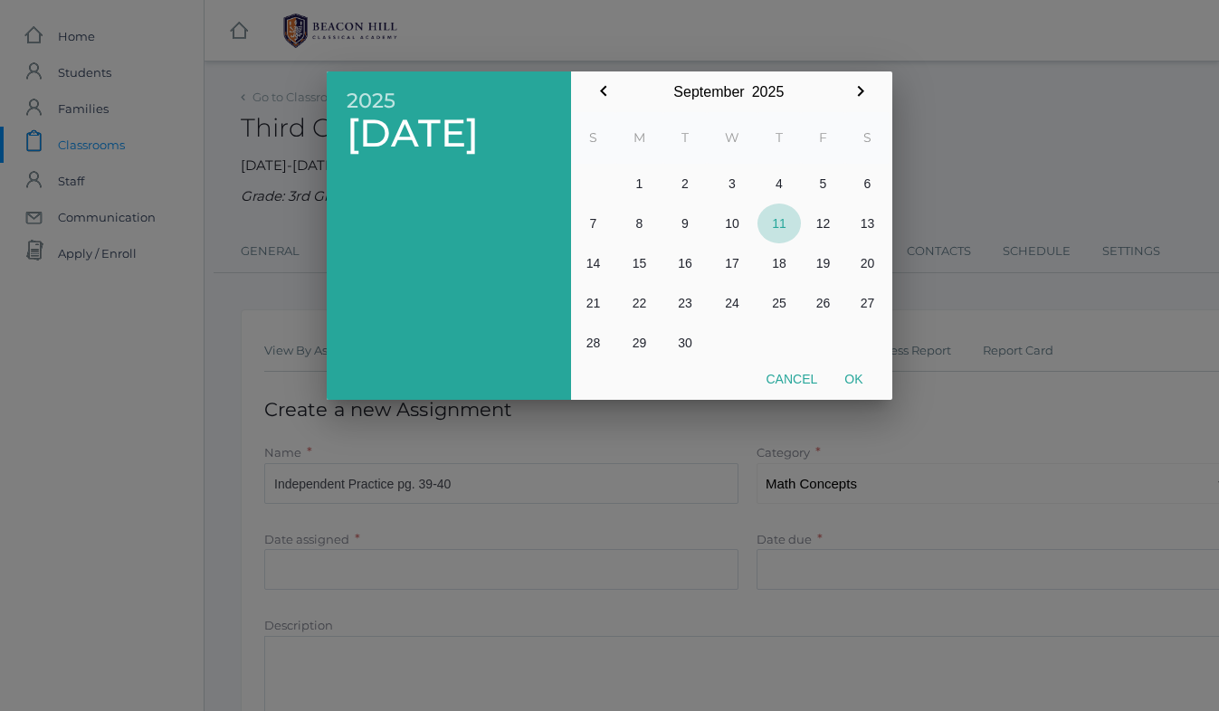
click at [781, 219] on button "11" at bounding box center [779, 224] width 43 height 40
click at [861, 377] on button "Ok" at bounding box center [853, 379] width 45 height 33
type input "[DATE]"
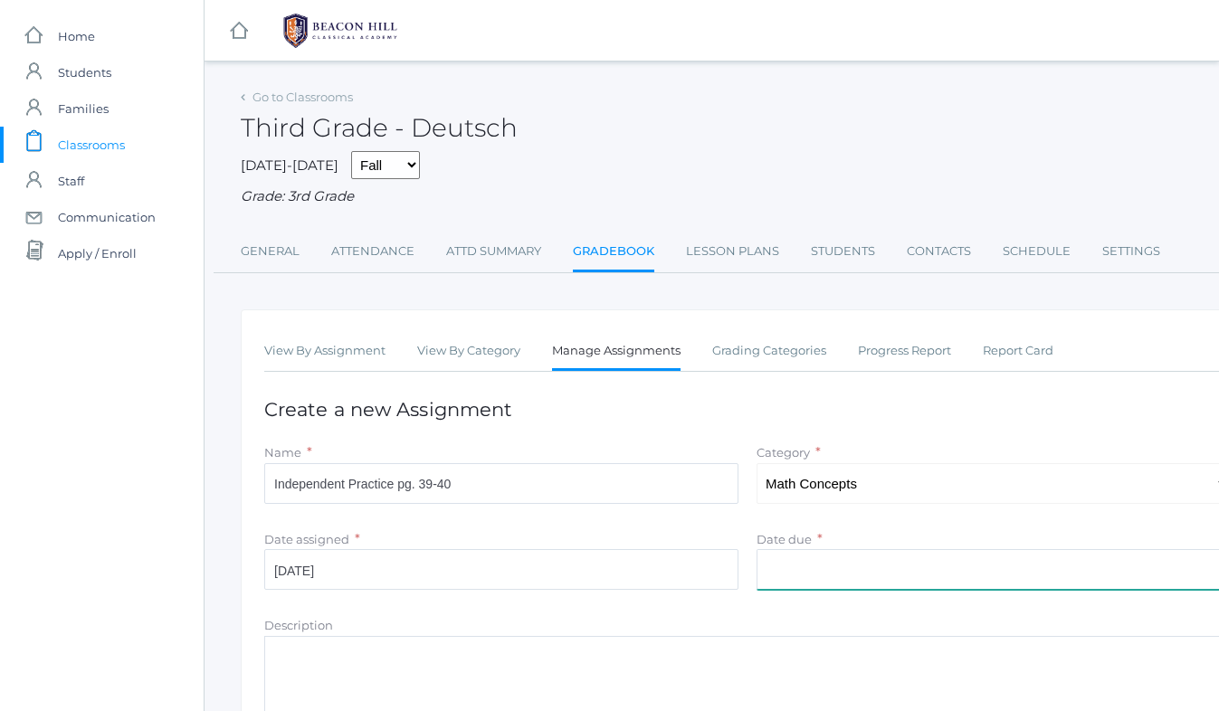
click at [794, 562] on input "Date due" at bounding box center [994, 569] width 474 height 41
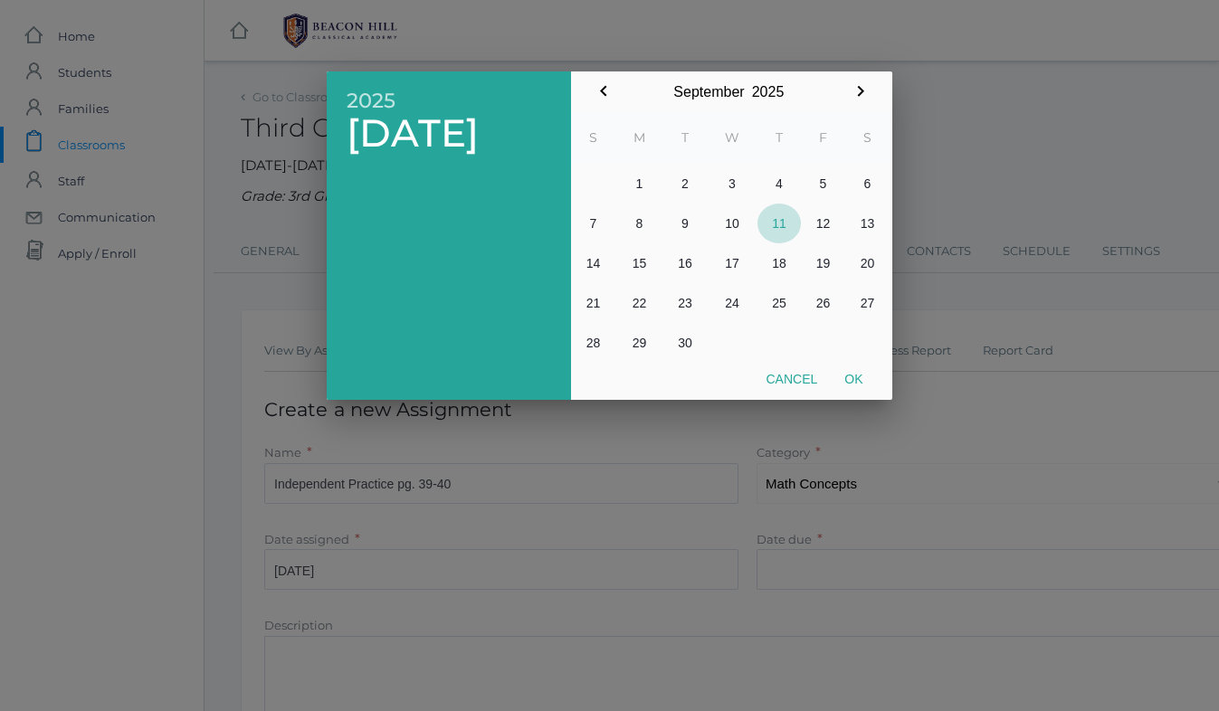
click at [780, 221] on button "11" at bounding box center [779, 224] width 43 height 40
click at [856, 373] on button "Ok" at bounding box center [853, 379] width 45 height 33
type input "[DATE]"
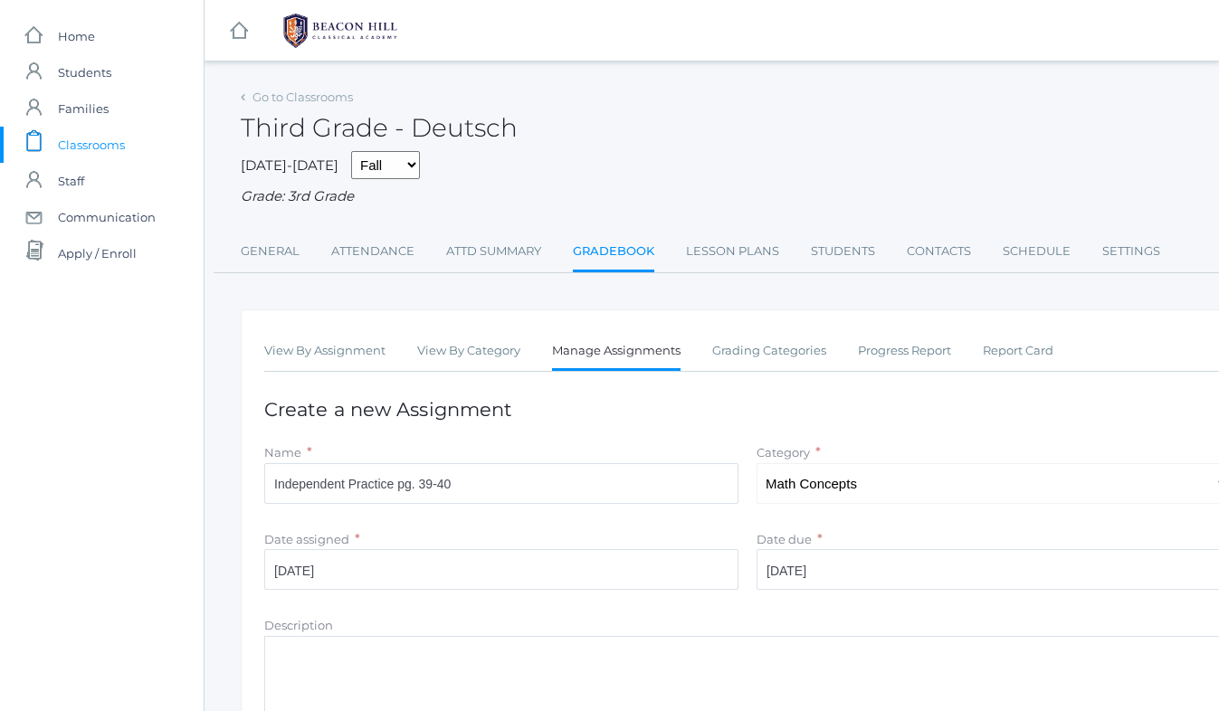
scroll to position [269, 0]
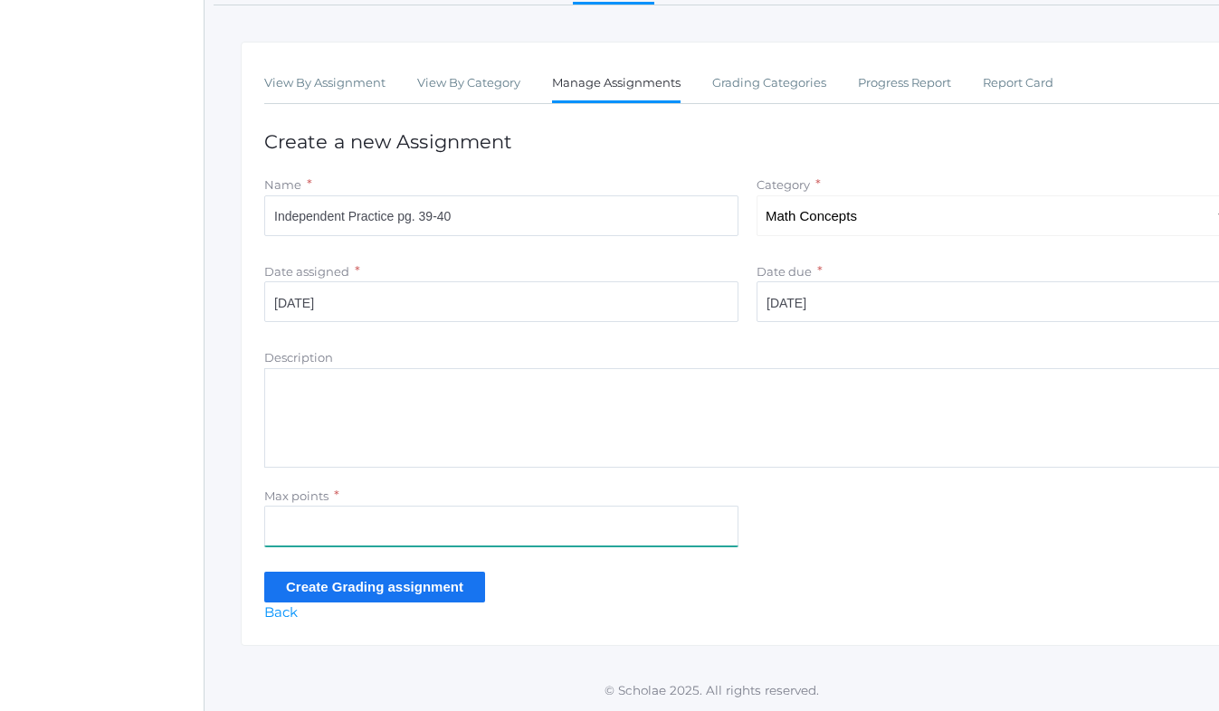
click at [316, 530] on input "Max points" at bounding box center [501, 526] width 474 height 41
type input "26"
click at [347, 590] on input "Create Grading assignment" at bounding box center [374, 587] width 221 height 30
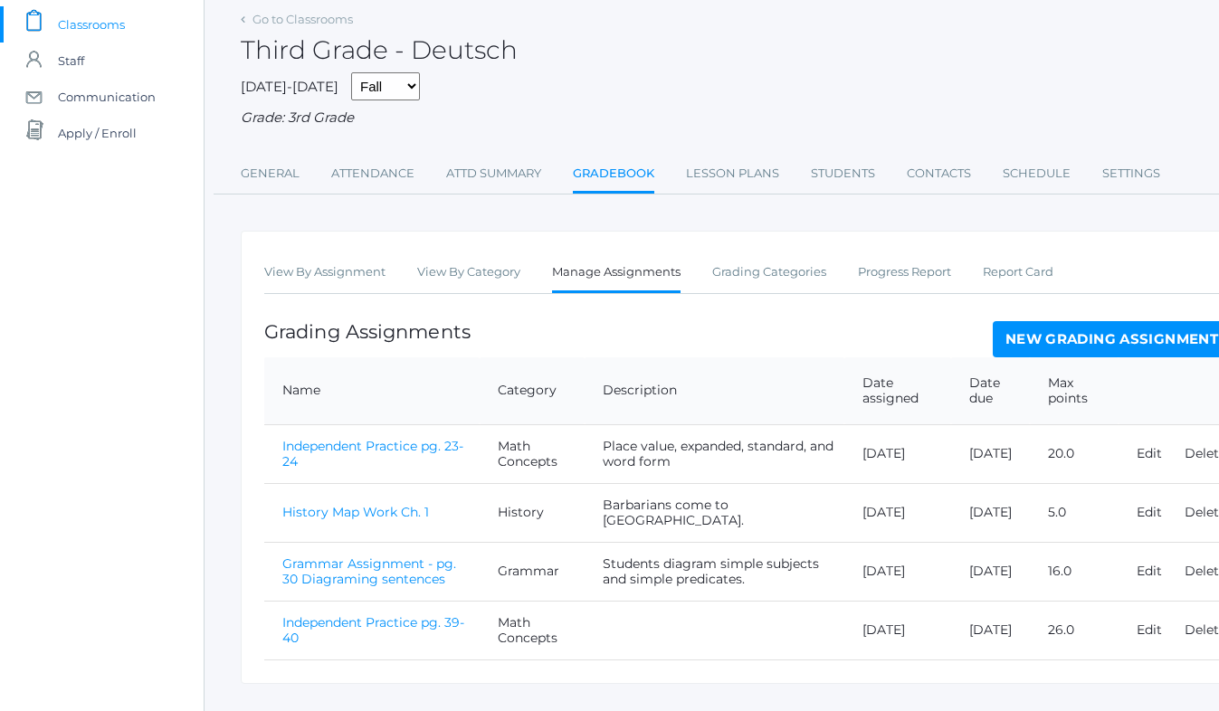
scroll to position [159, 0]
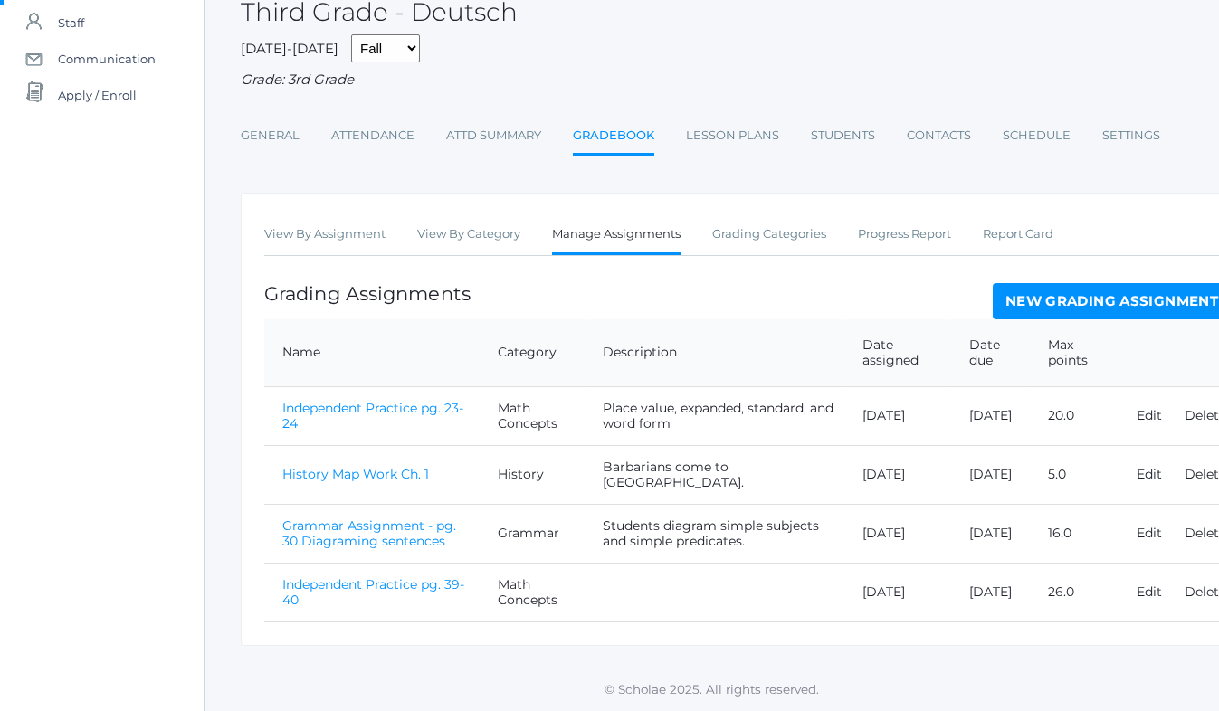
click at [464, 591] on link "Independent Practice pg. 39-40" at bounding box center [373, 593] width 182 height 32
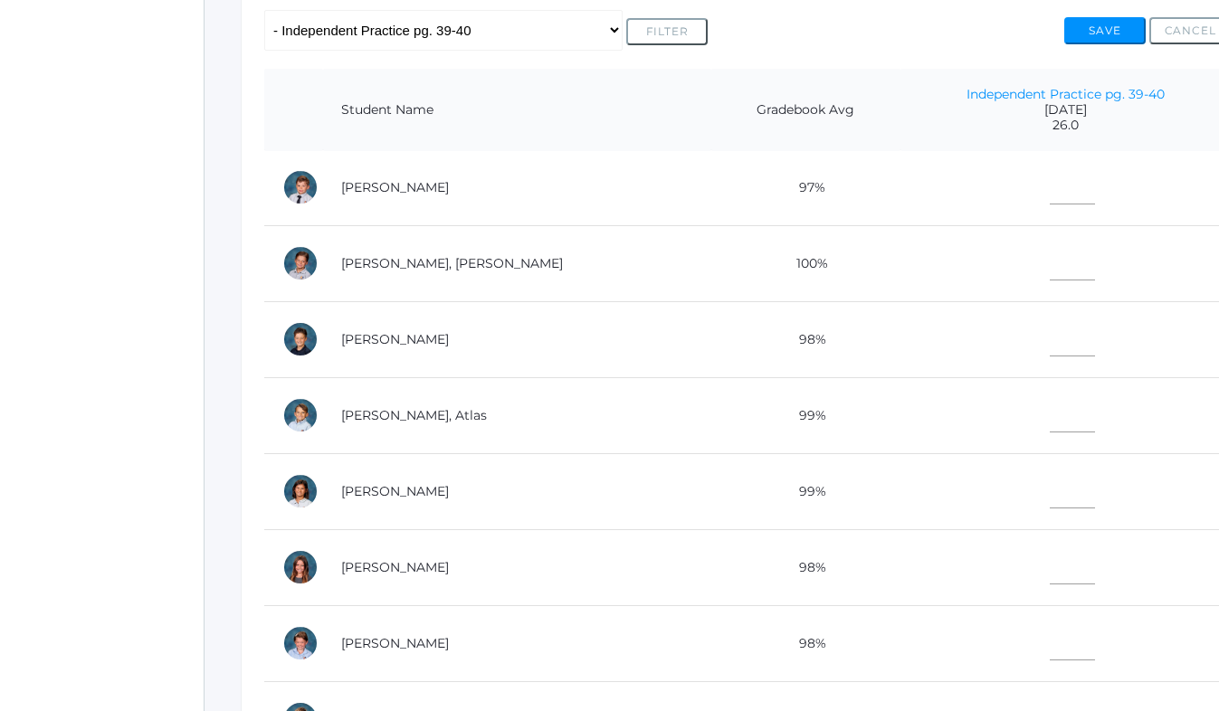
scroll to position [179, 0]
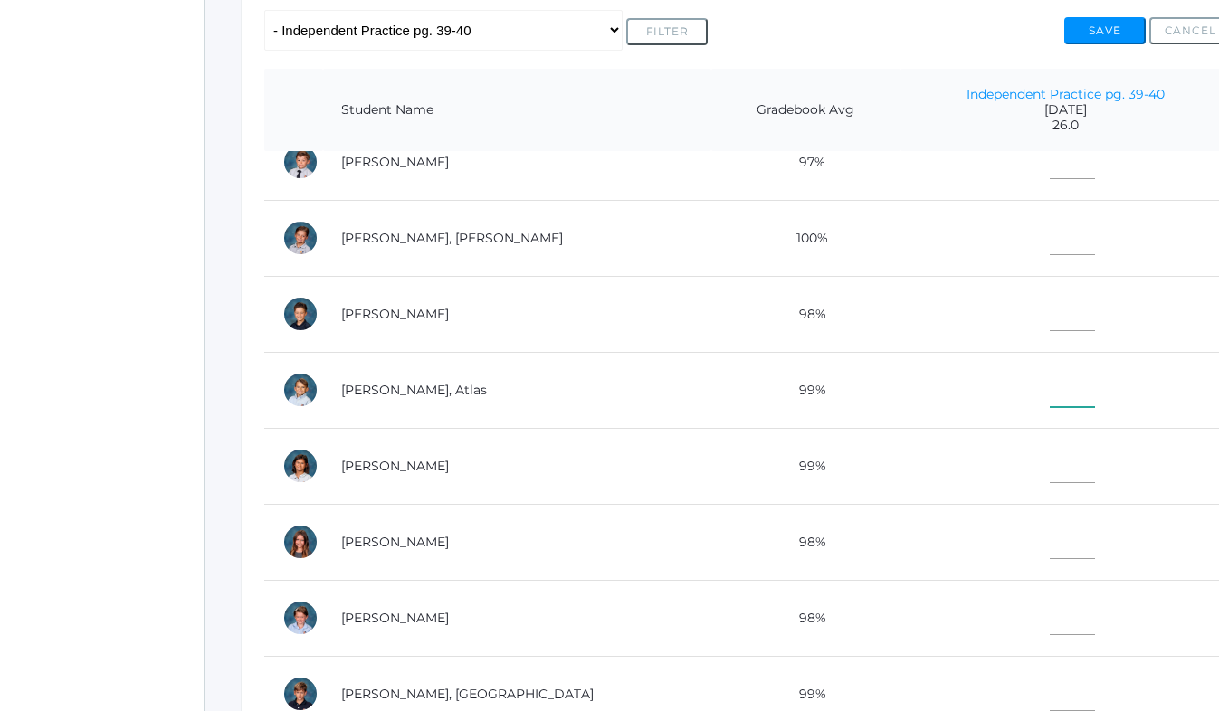
click at [1050, 391] on input"] "text" at bounding box center [1072, 387] width 45 height 41
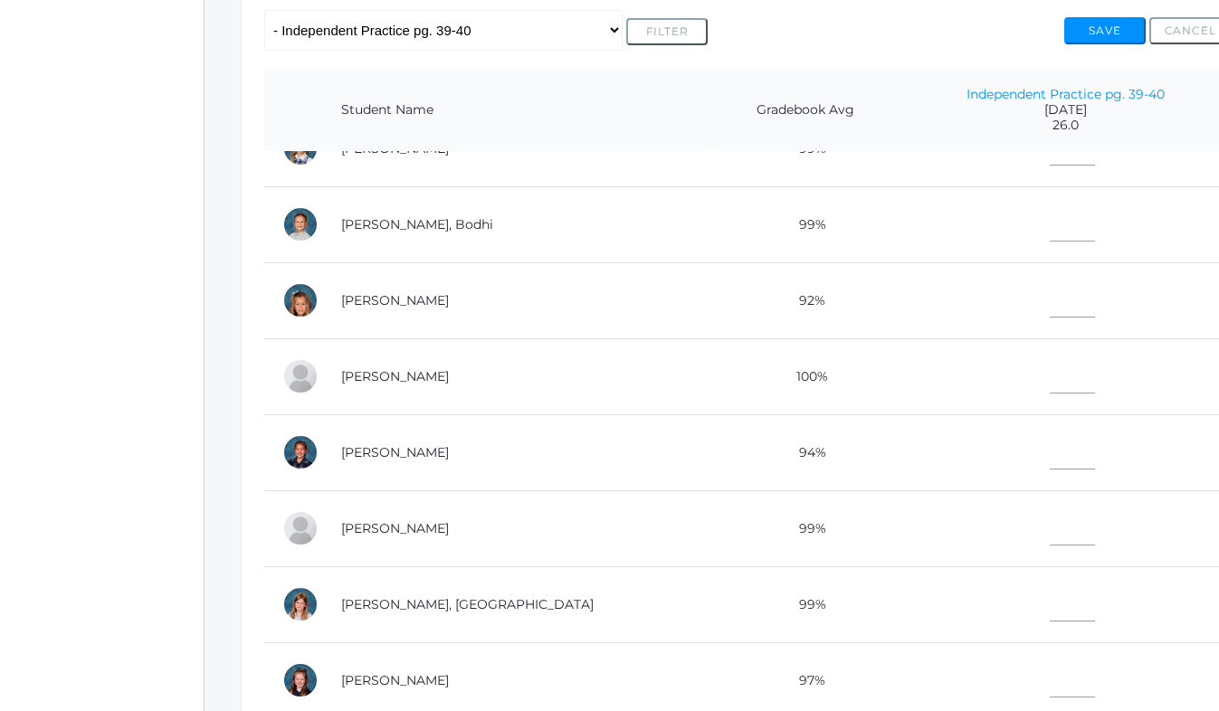
scroll to position [956, 0]
type input"] "26"
click at [1050, 447] on input"] "text" at bounding box center [1072, 446] width 45 height 41
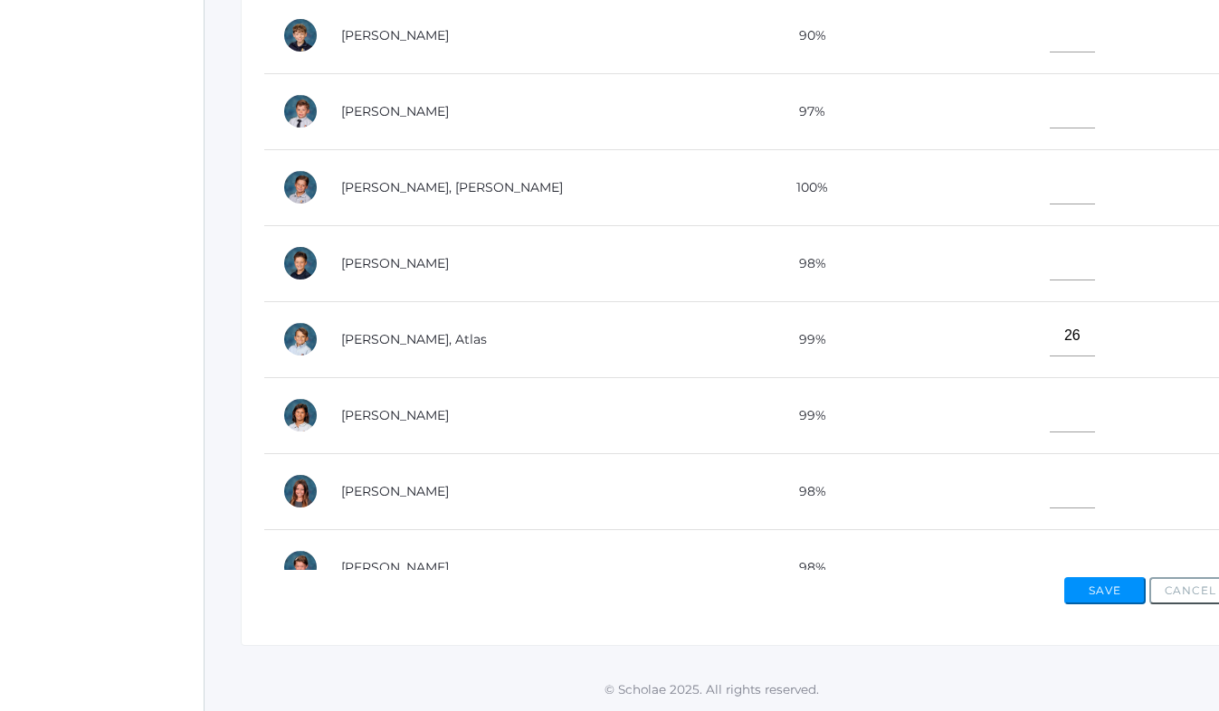
scroll to position [0, 0]
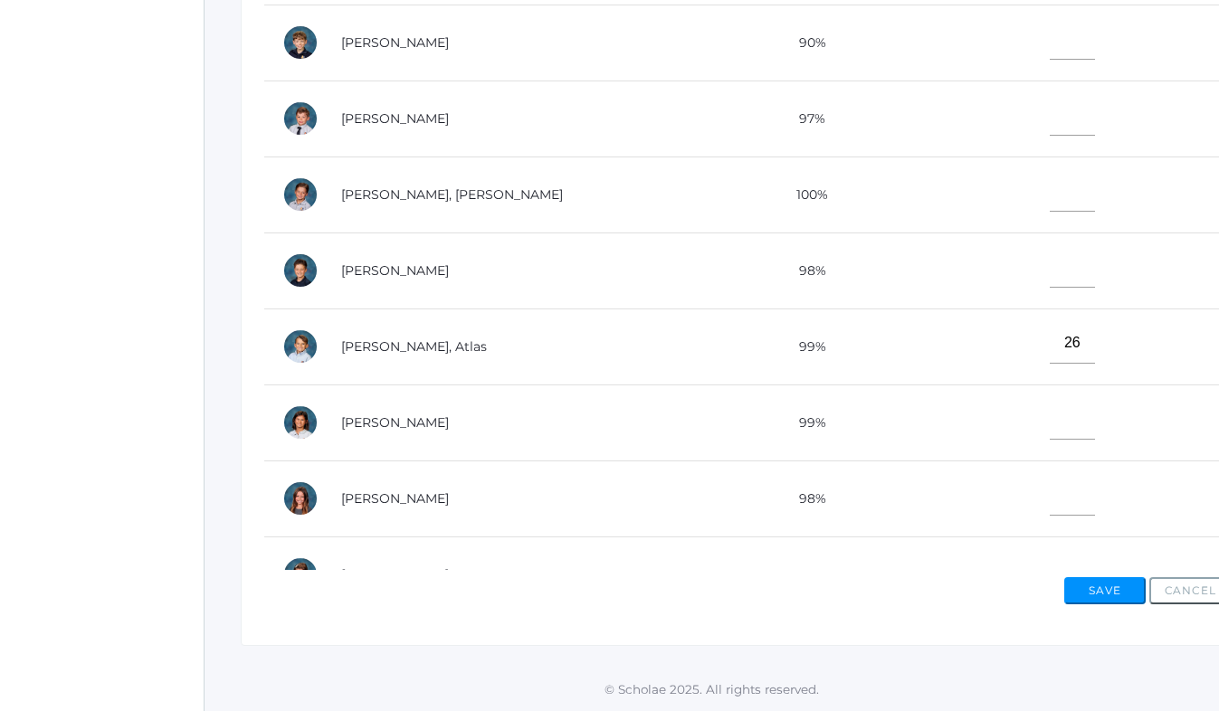
type input"] "26"
click at [1050, 125] on input"] "text" at bounding box center [1072, 115] width 45 height 41
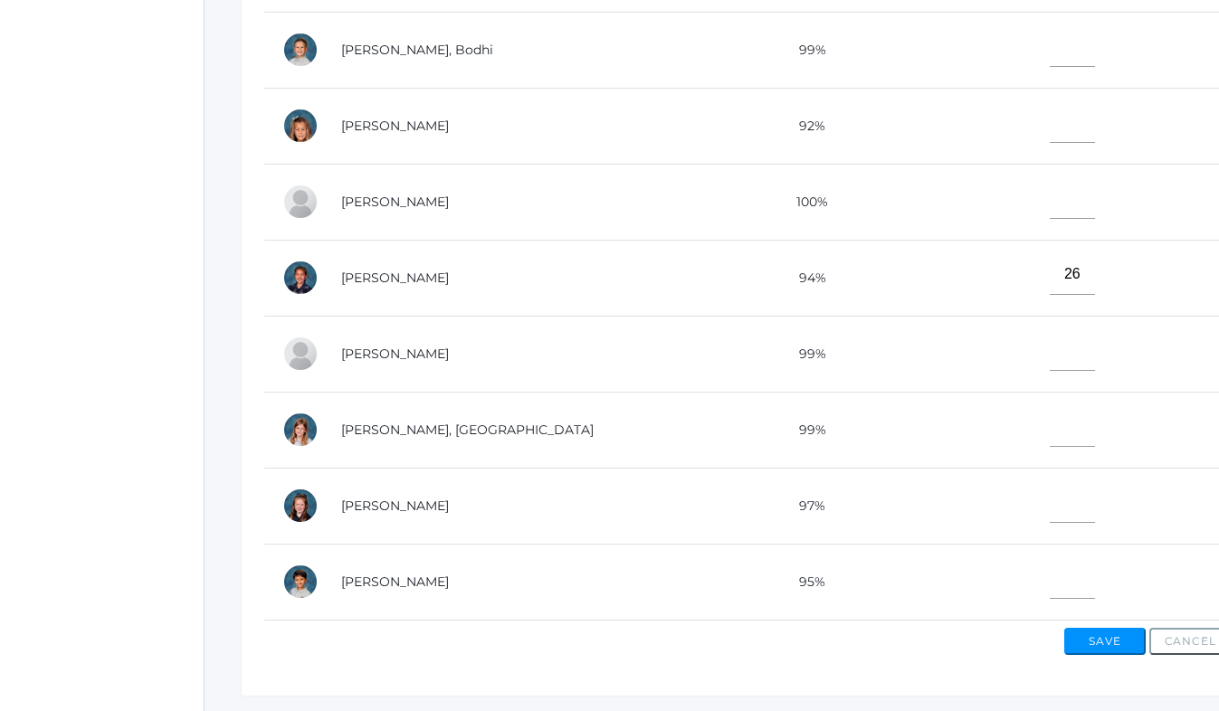
scroll to position [564, 0]
type input"] "24"
click at [1050, 505] on input"] "text" at bounding box center [1072, 501] width 45 height 41
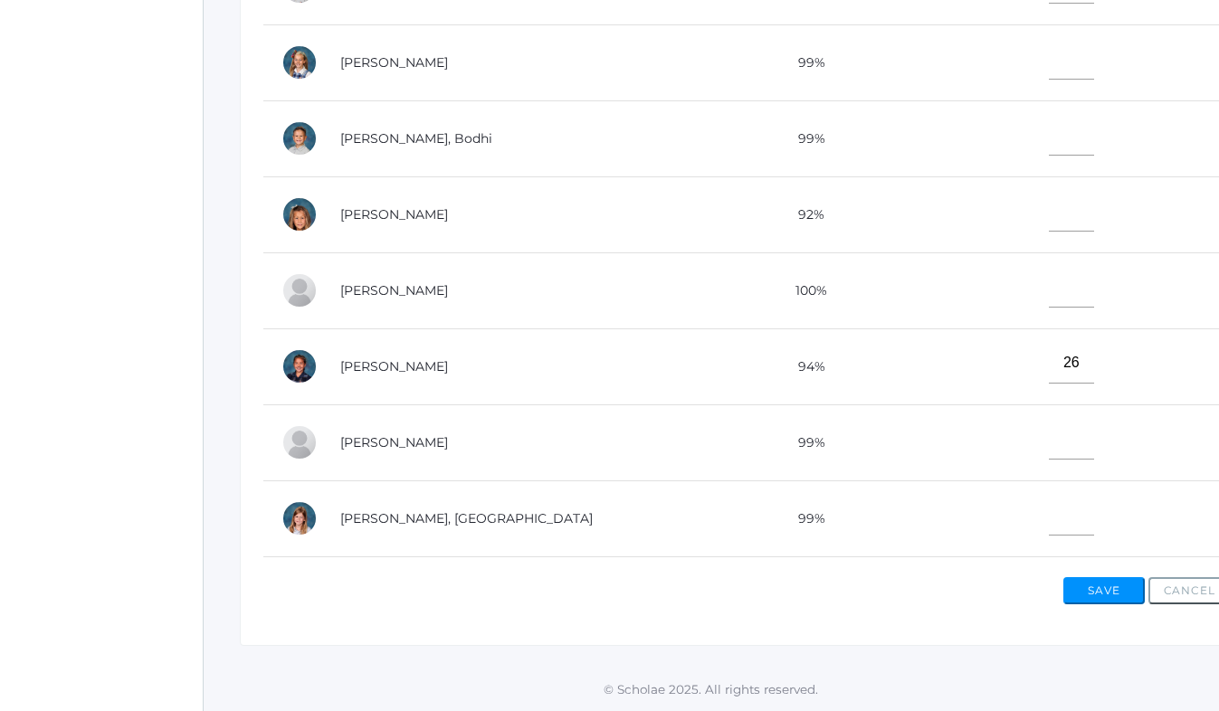
scroll to position [858, 0]
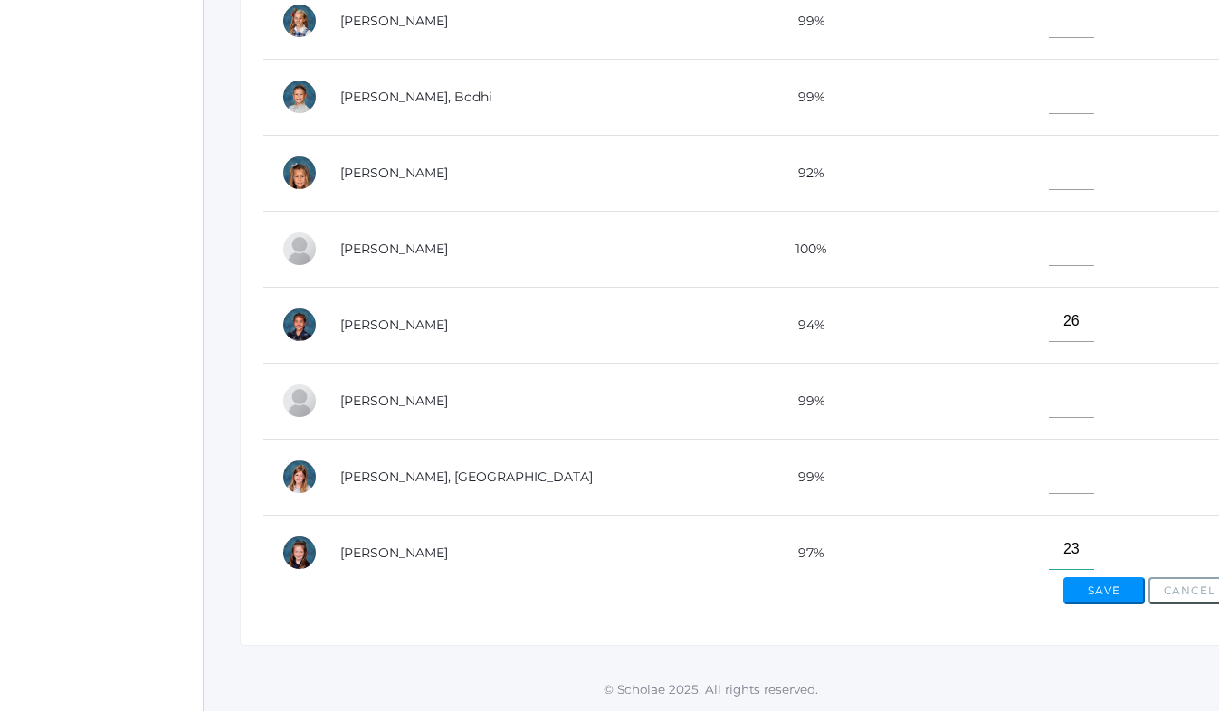
type input"] "23"
click at [1049, 392] on input"] "text" at bounding box center [1071, 397] width 45 height 41
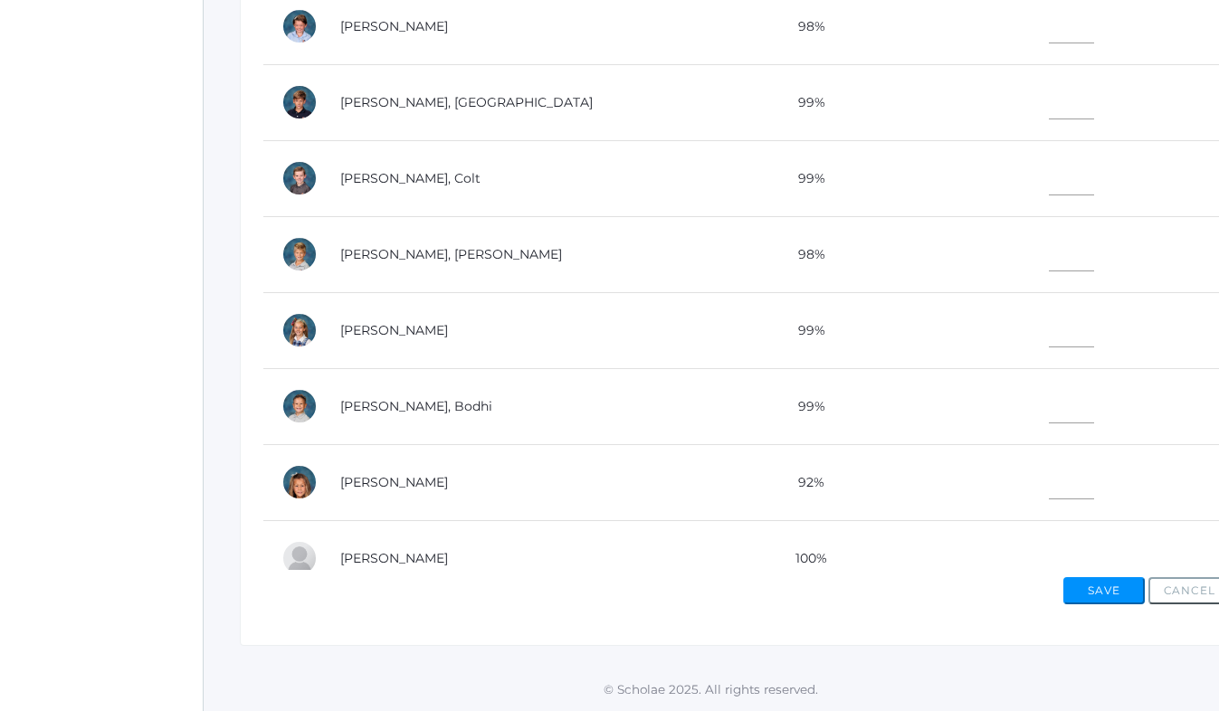
scroll to position [542, 0]
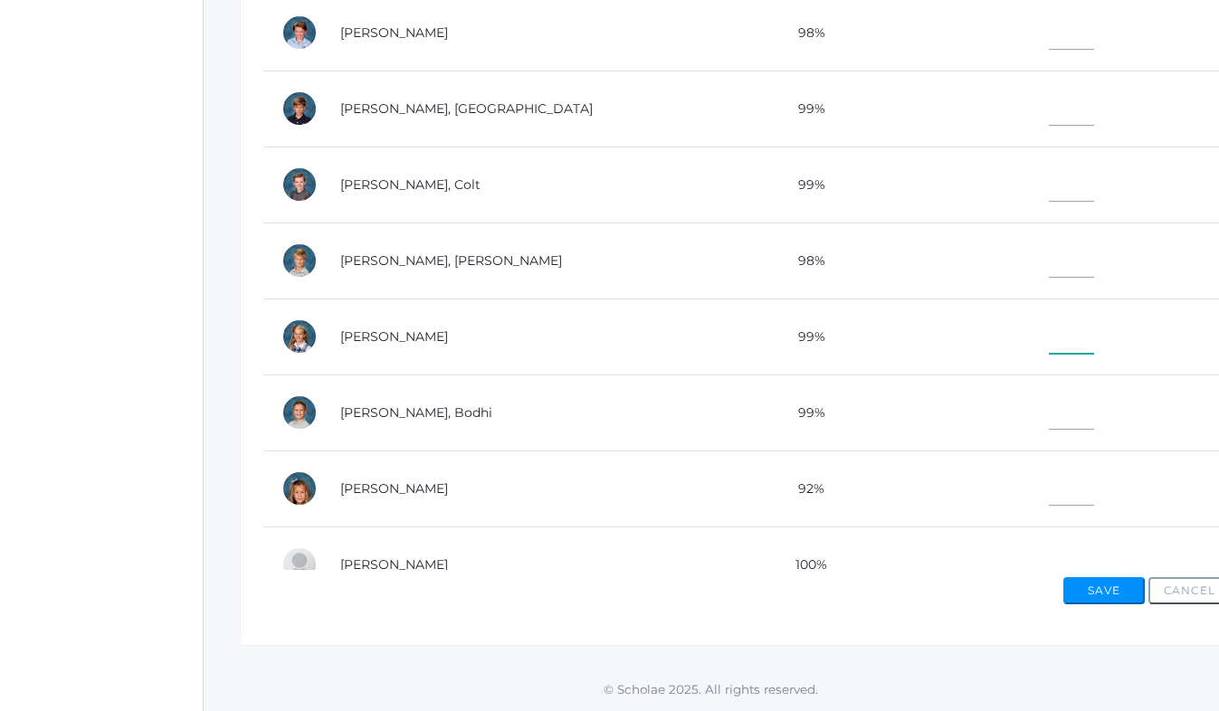
click at [1049, 330] on input"] "text" at bounding box center [1071, 333] width 45 height 41
type input"] "23"
click at [1049, 260] on input"] "text" at bounding box center [1071, 257] width 45 height 41
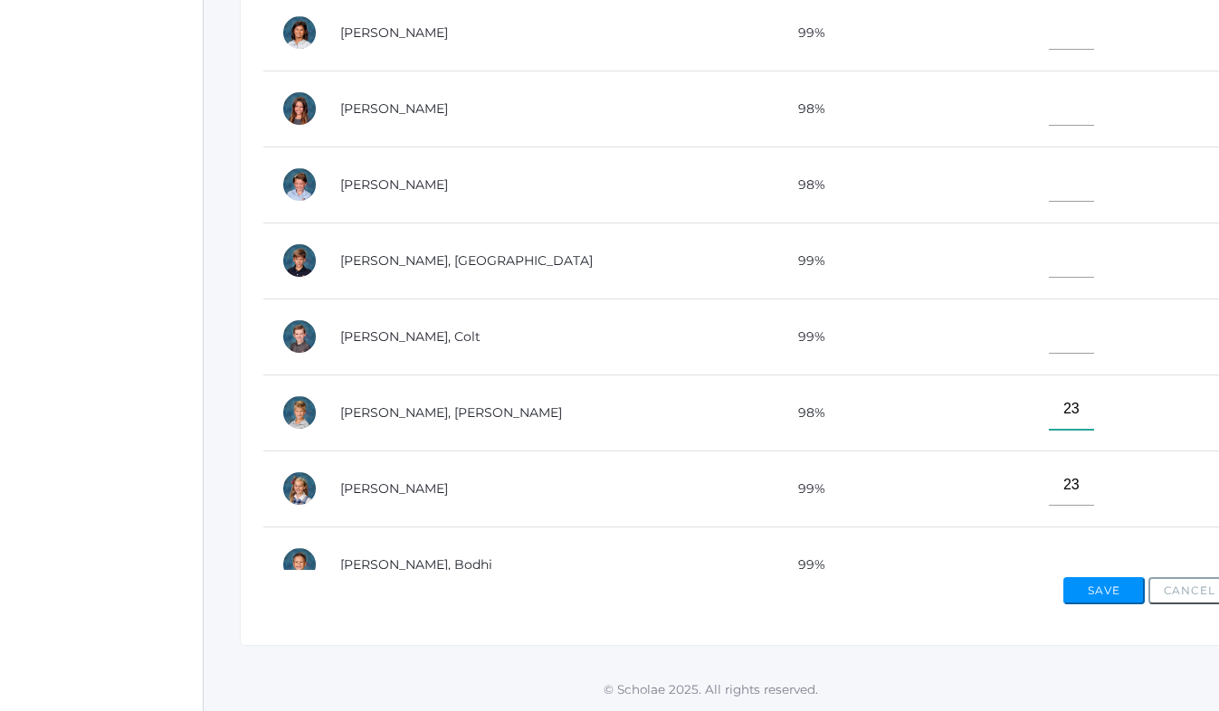
scroll to position [376, 0]
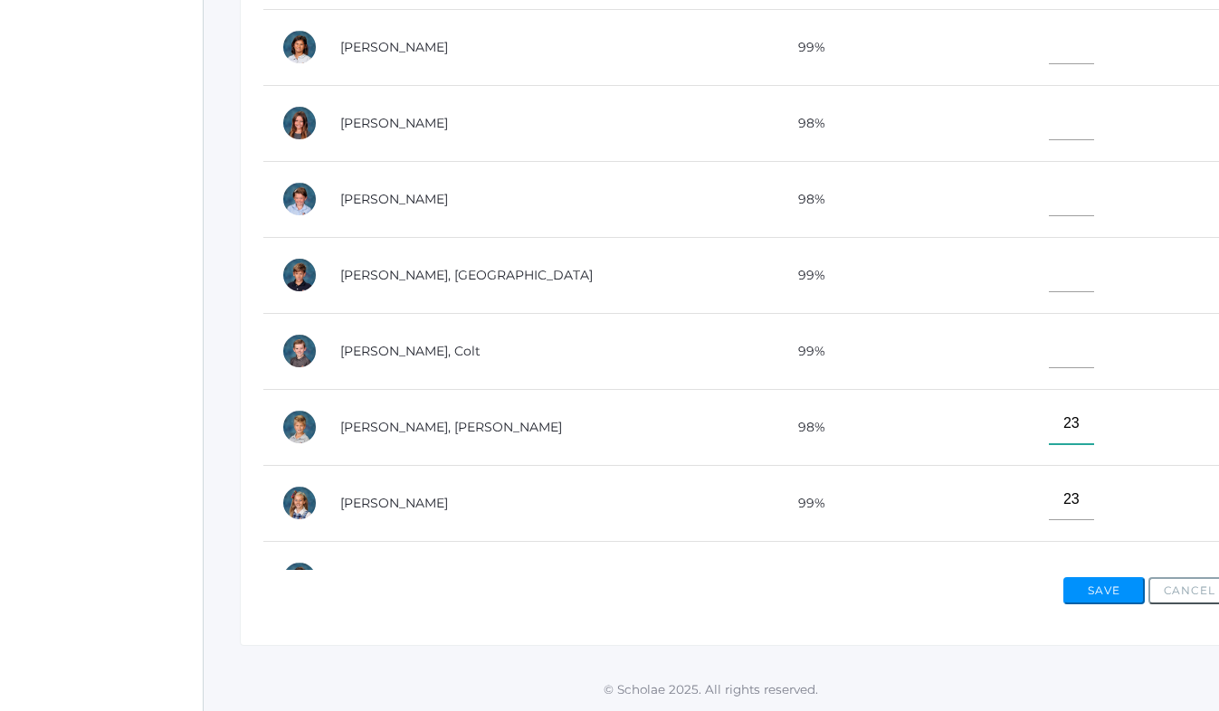
type input"] "23"
click at [1049, 131] on input"] "text" at bounding box center [1071, 120] width 45 height 41
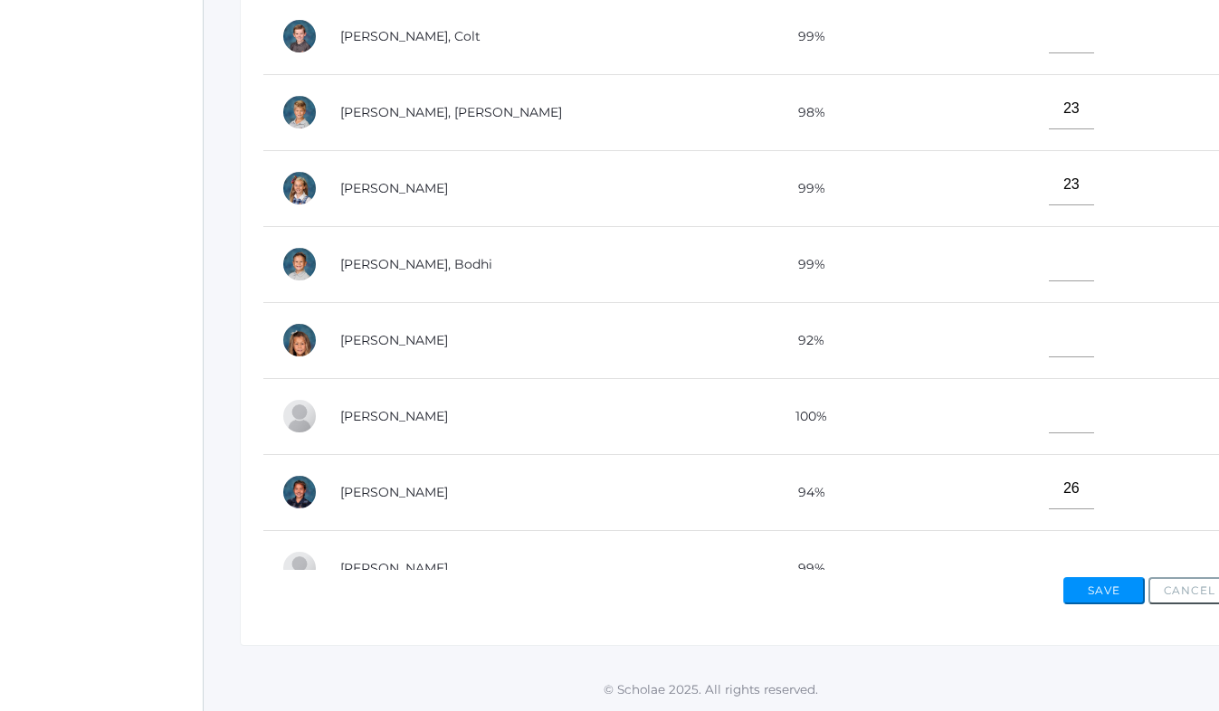
scroll to position [692, 0]
type input"] "25"
click at [1049, 339] on input"] "text" at bounding box center [1071, 336] width 45 height 41
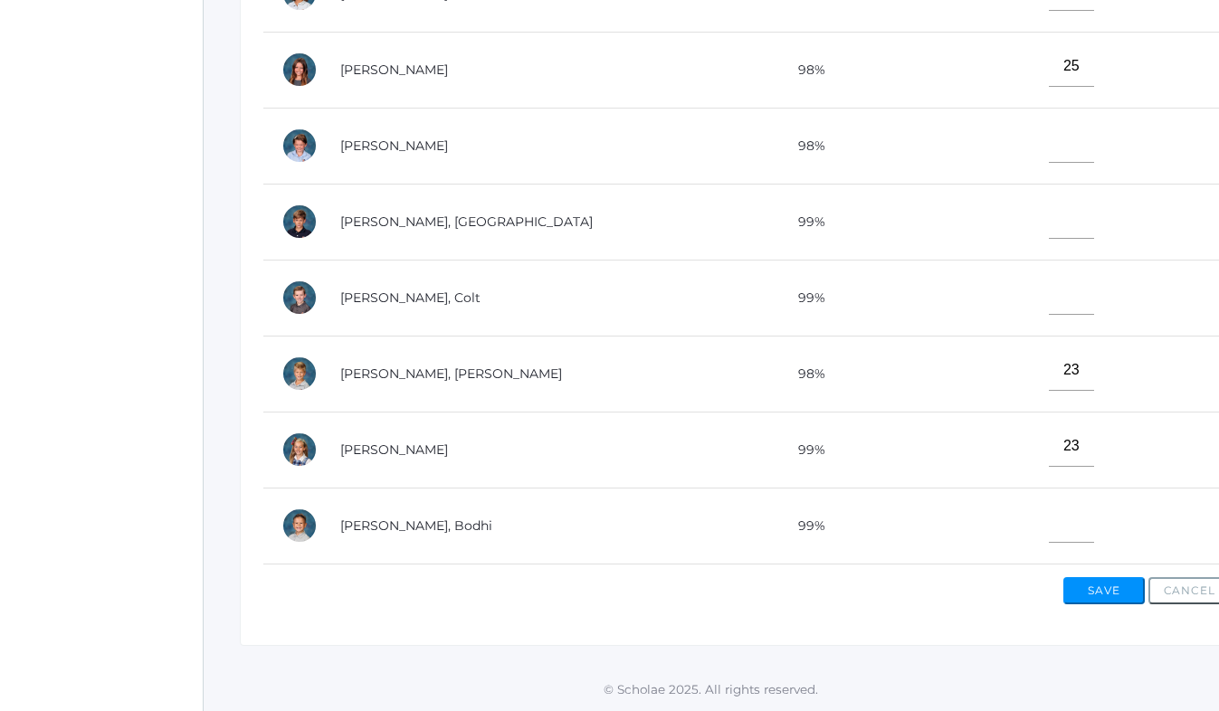
scroll to position [425, 0]
type input"] "23"
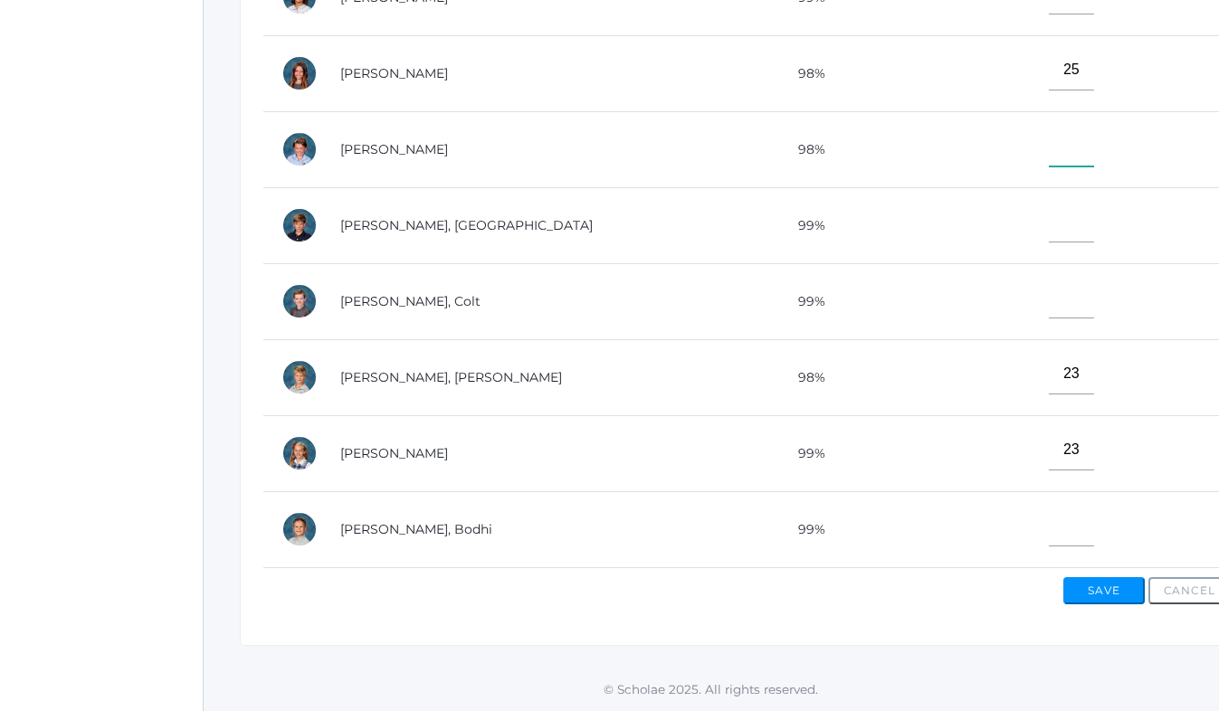
click at [1049, 151] on input"] "text" at bounding box center [1071, 146] width 45 height 41
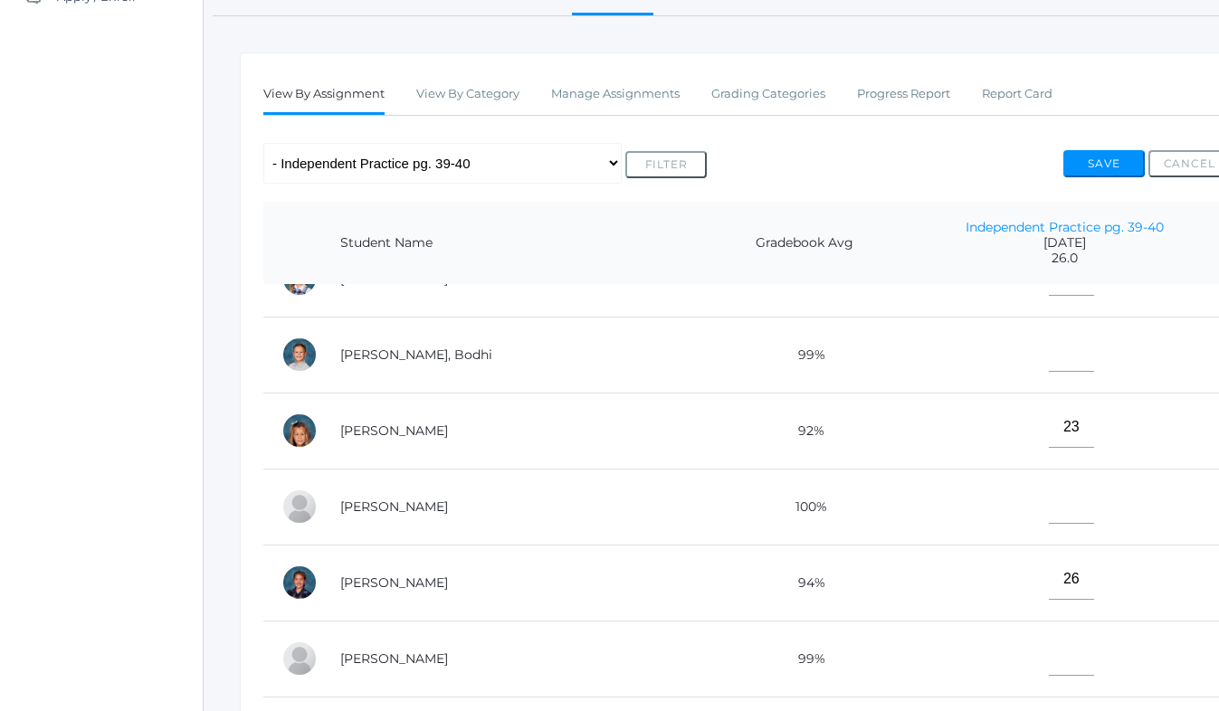
scroll to position [229, 1]
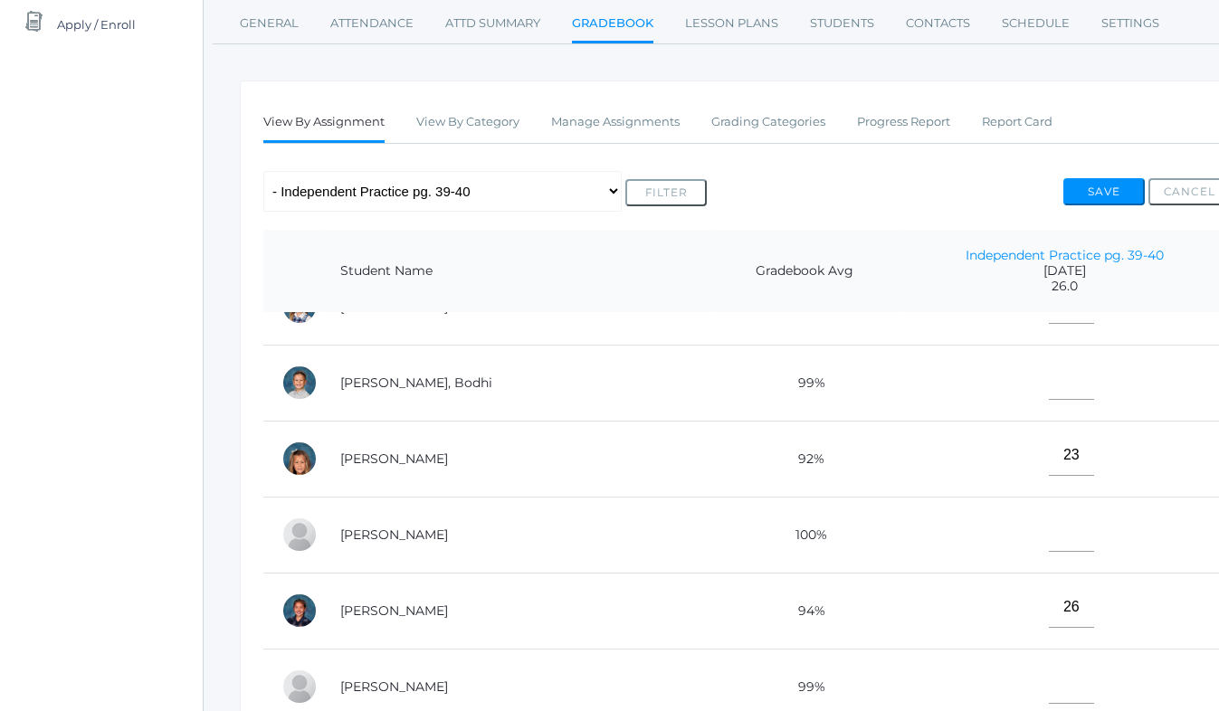
type input"] "24"
click at [1134, 368] on td at bounding box center [1065, 383] width 330 height 76
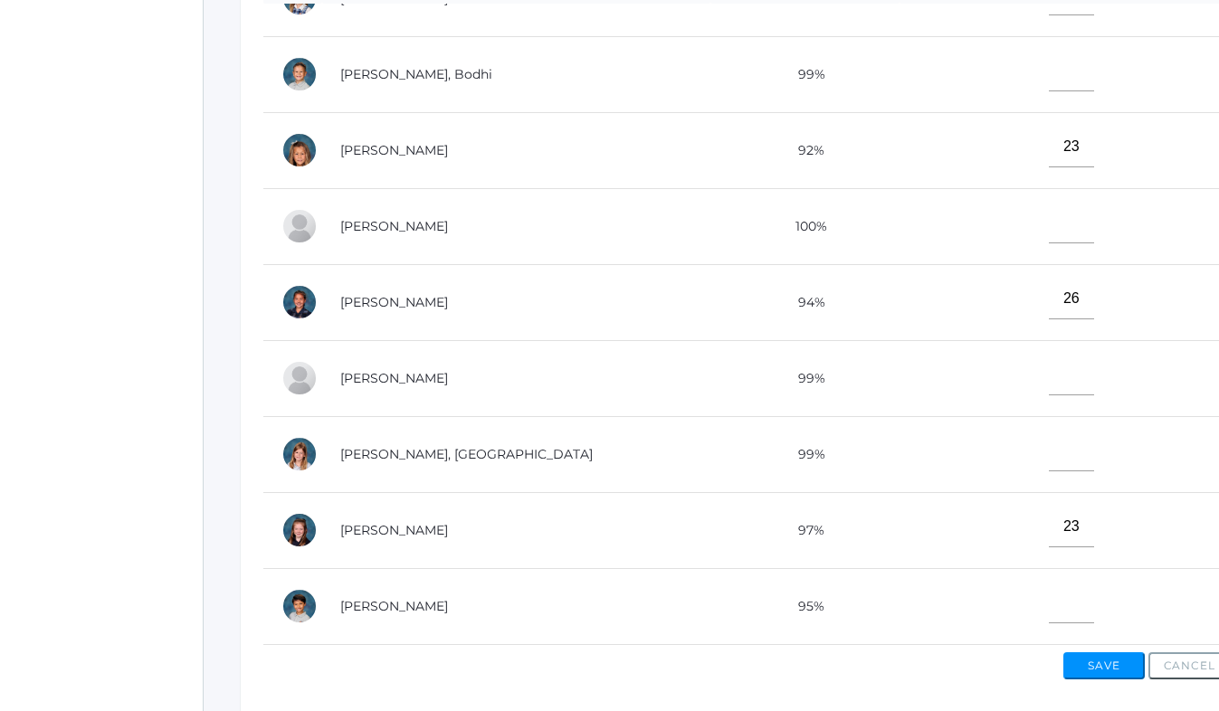
scroll to position [554, 1]
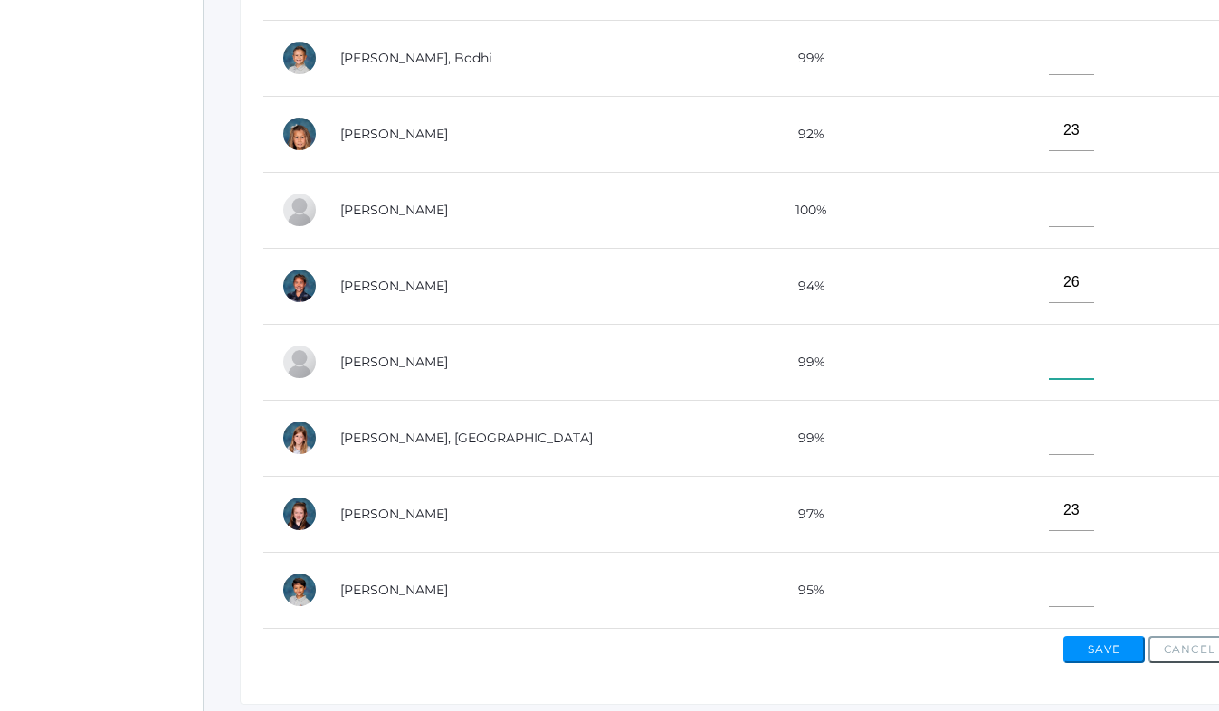
click at [1049, 367] on input"] "text" at bounding box center [1071, 359] width 45 height 41
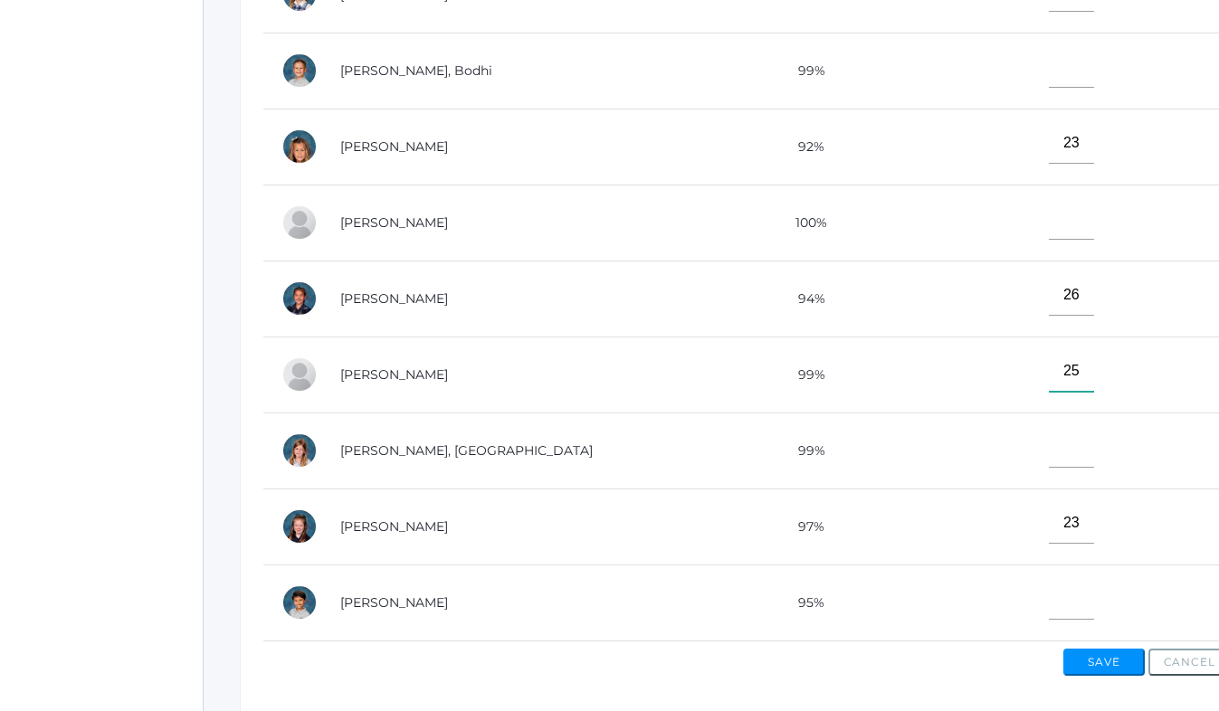
scroll to position [571, 1]
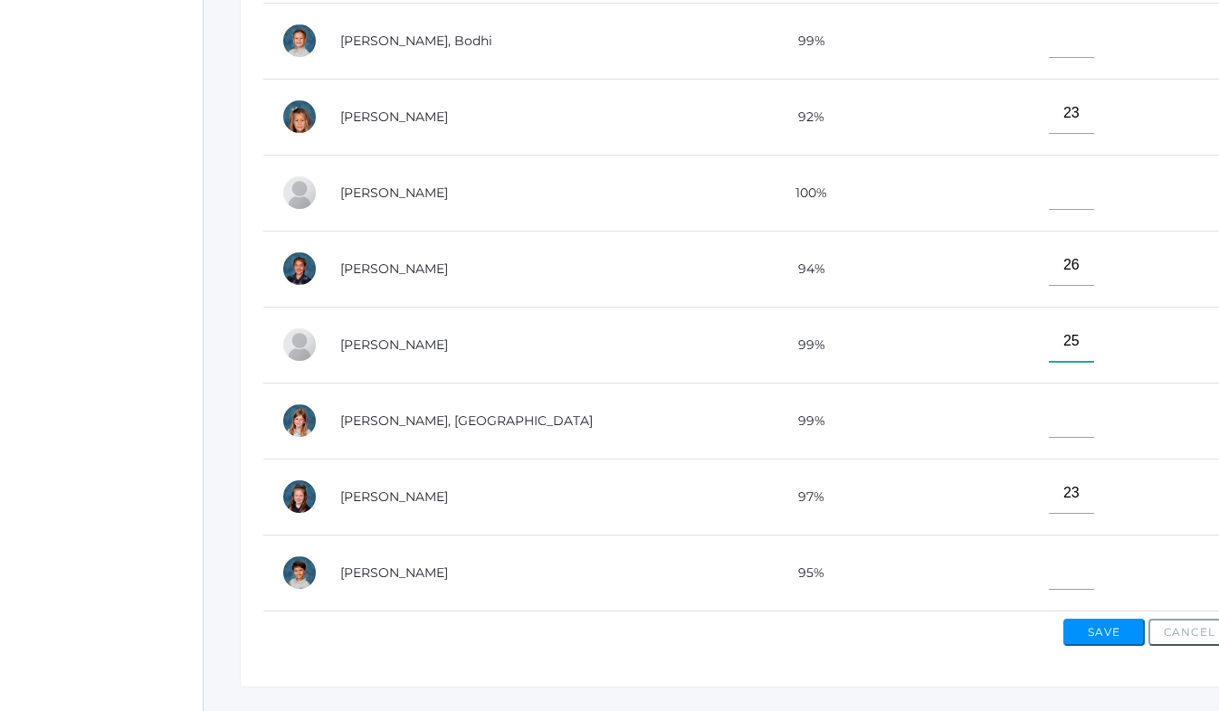
type input"] "25"
click at [1049, 408] on input"] "text" at bounding box center [1071, 417] width 45 height 41
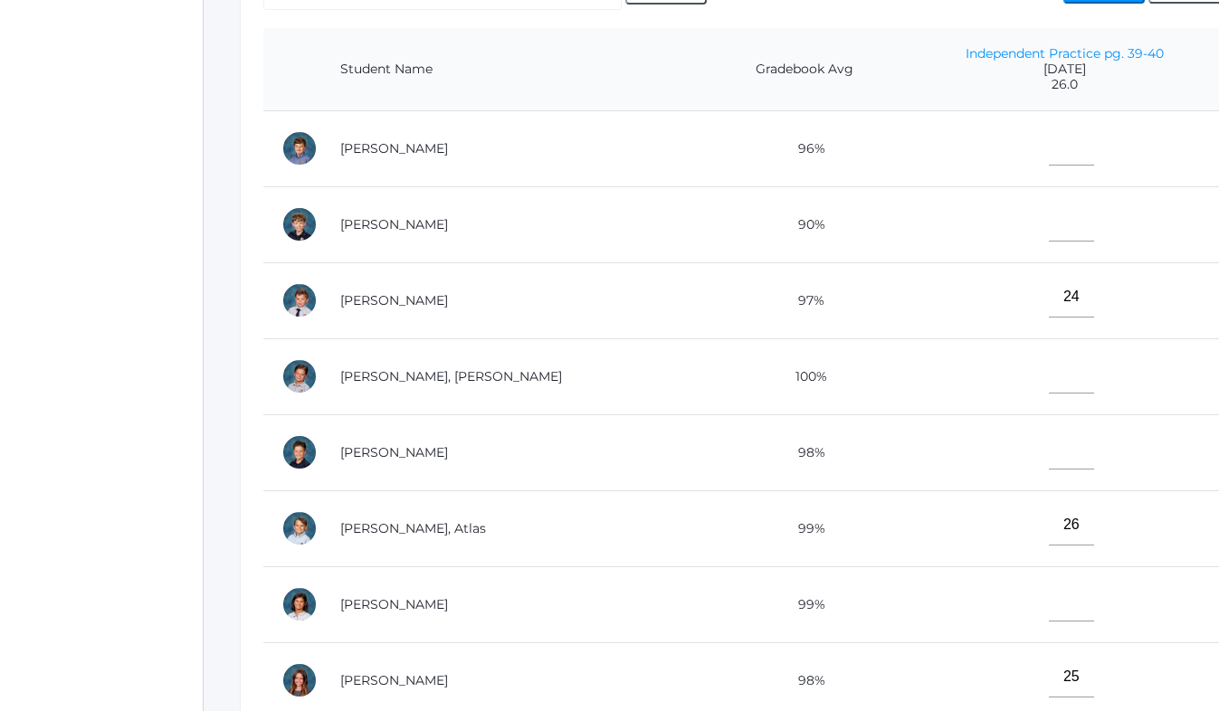
scroll to position [429, 1]
type input"] "26"
click at [1049, 153] on input"] "text" at bounding box center [1071, 147] width 45 height 41
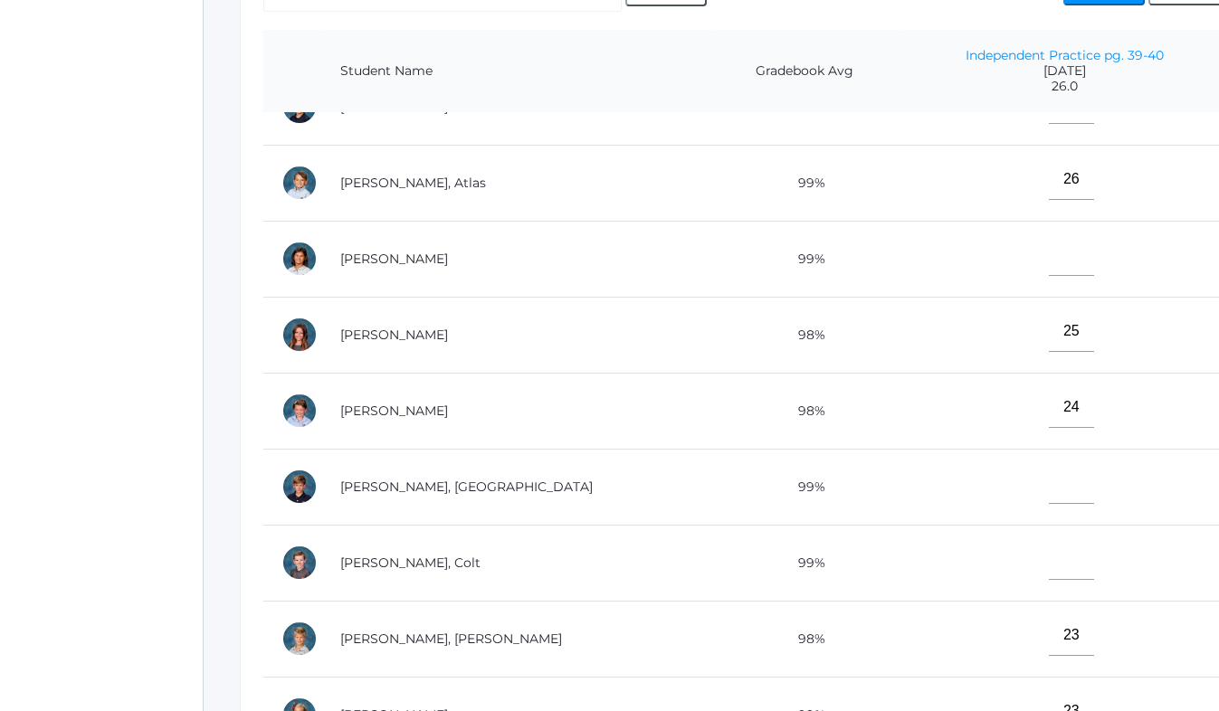
scroll to position [377, 0]
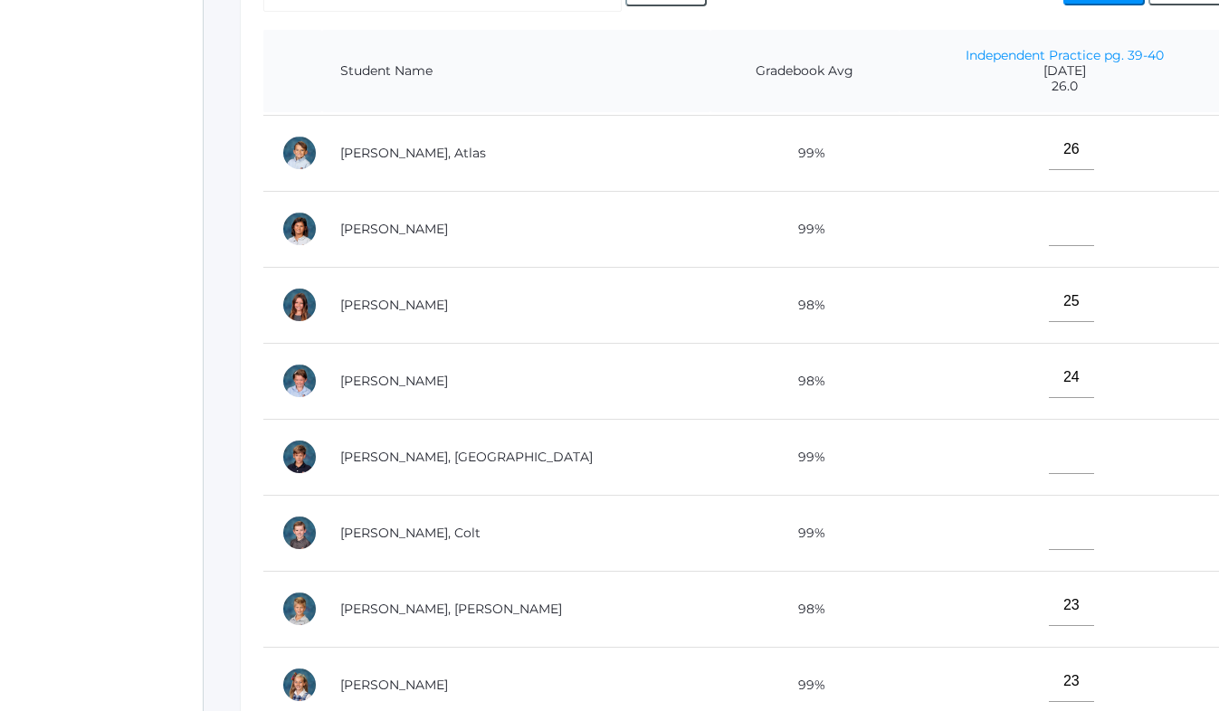
type input"] "26"
click at [1049, 465] on input"] "text" at bounding box center [1071, 454] width 45 height 41
type input"] "25.5"
click at [1049, 230] on input"] "text" at bounding box center [1071, 225] width 45 height 41
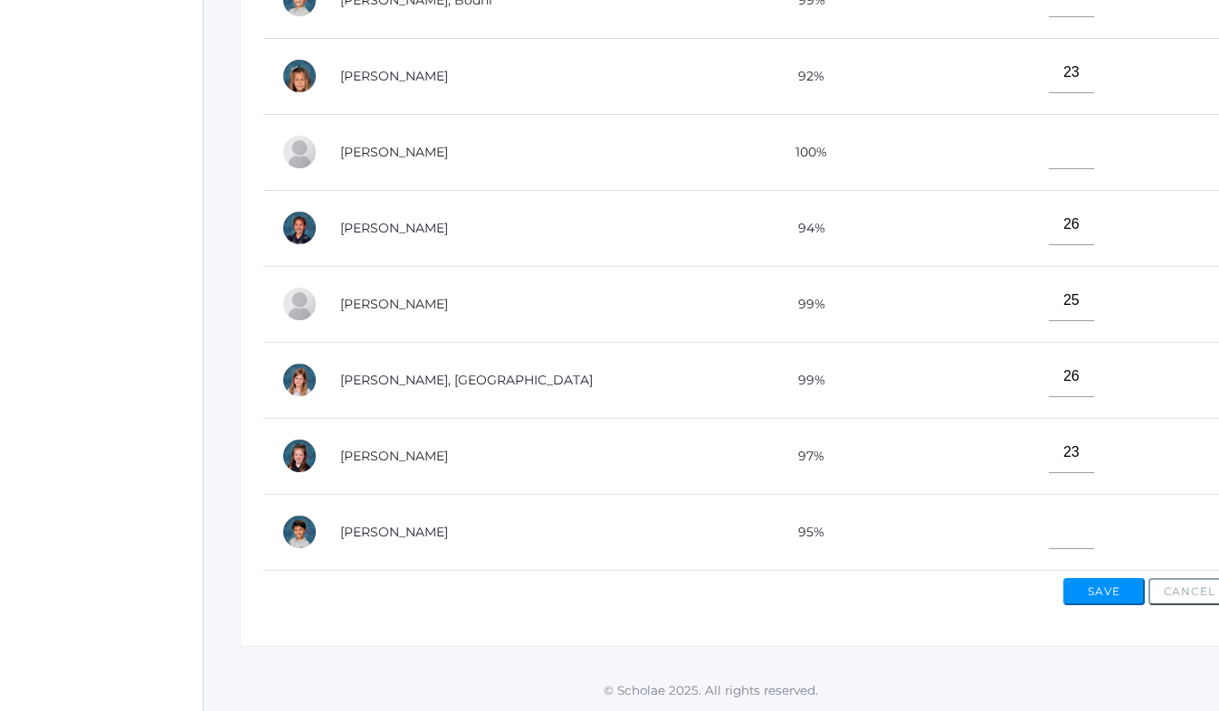
scroll to position [614, 1]
type input"] "26"
click at [1049, 535] on input"] "text" at bounding box center [1071, 528] width 45 height 41
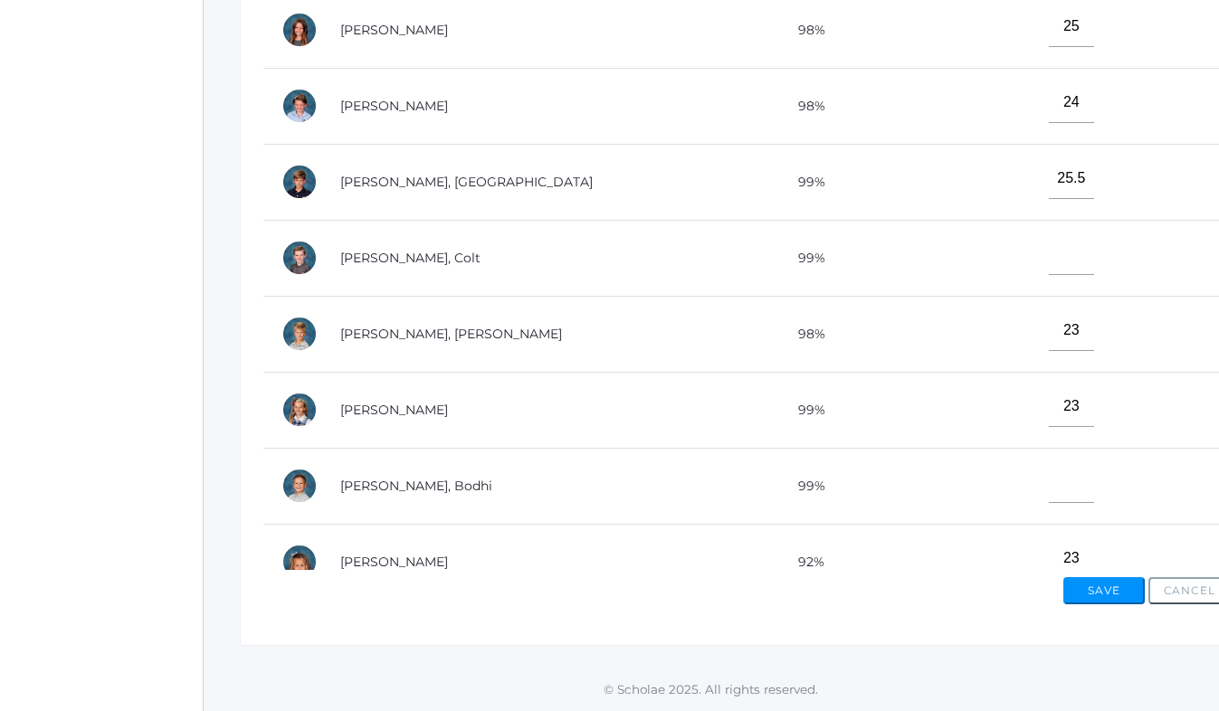
scroll to position [427, 0]
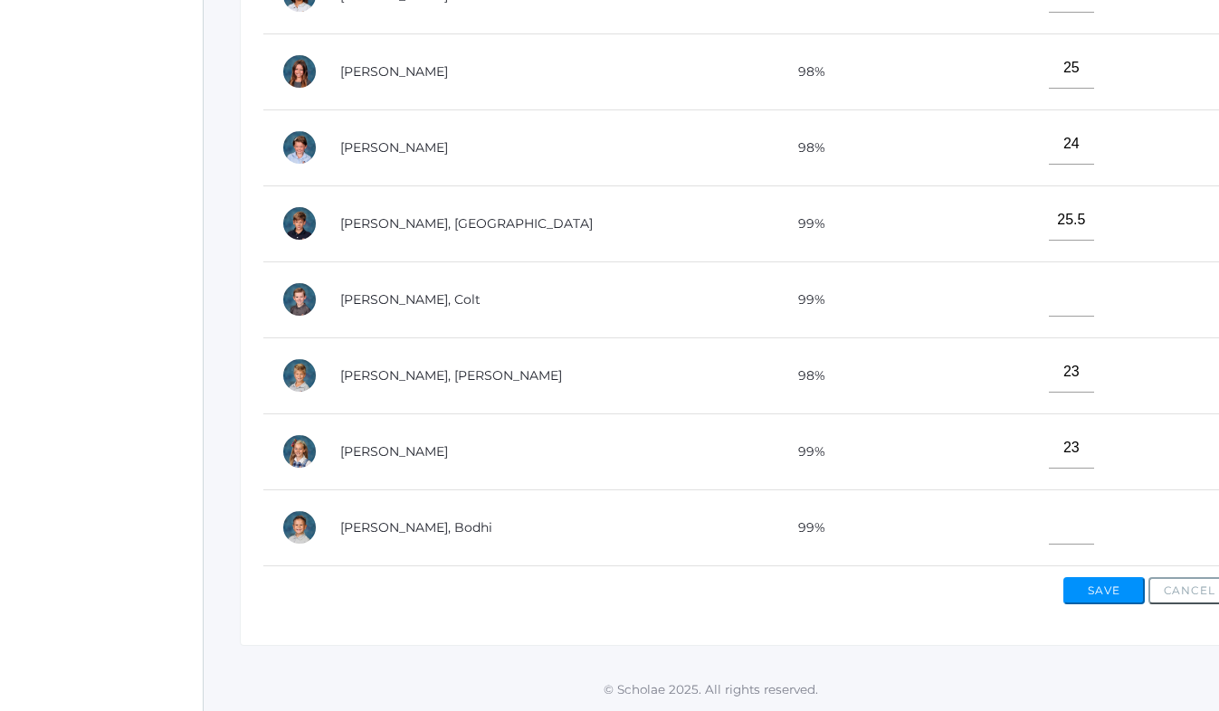
type input"] "25.5"
click at [1049, 305] on input"] "text" at bounding box center [1071, 296] width 45 height 41
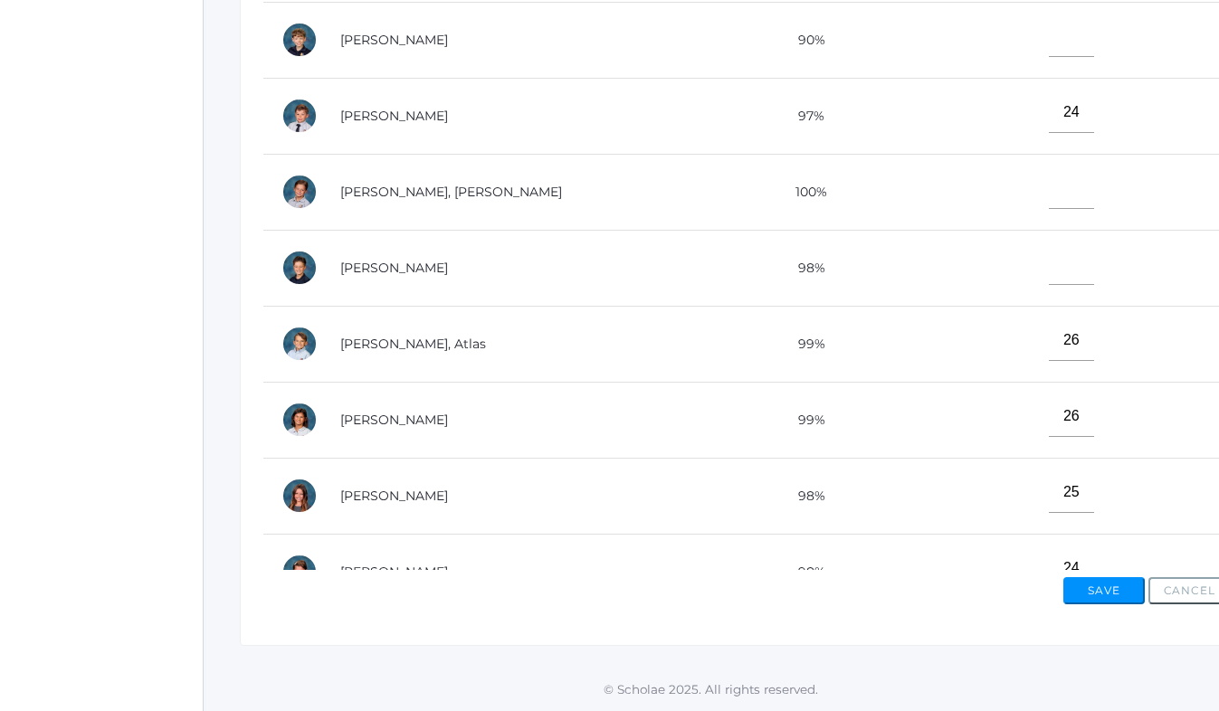
scroll to position [2, 0]
type input"] "26"
click at [1112, 587] on button "Save" at bounding box center [1104, 591] width 81 height 27
